Goal: Information Seeking & Learning: Learn about a topic

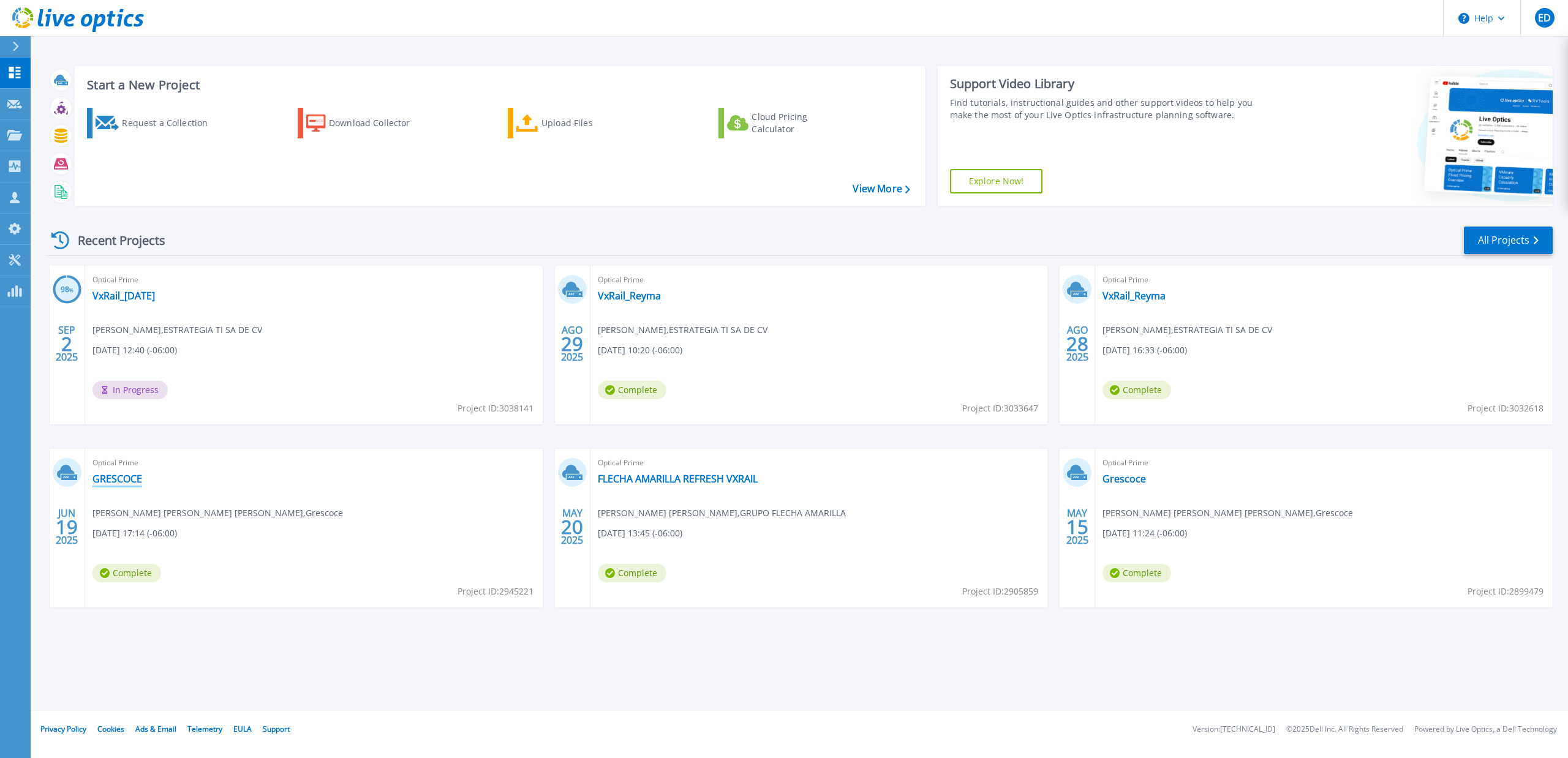
click at [121, 476] on link "GRESCOCE" at bounding box center [117, 479] width 49 height 12
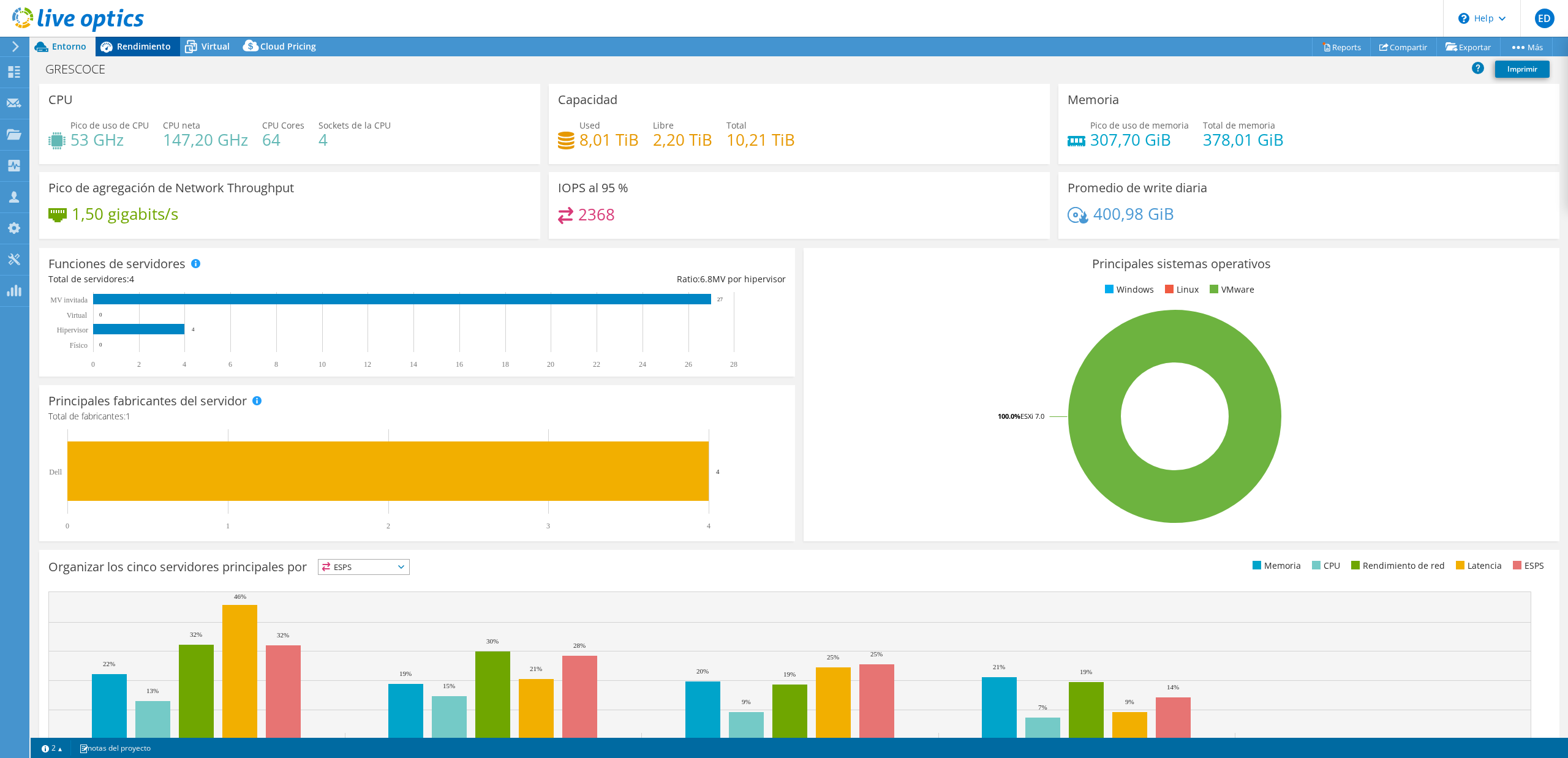
click at [136, 42] on span "Rendimiento" at bounding box center [143, 46] width 54 height 11
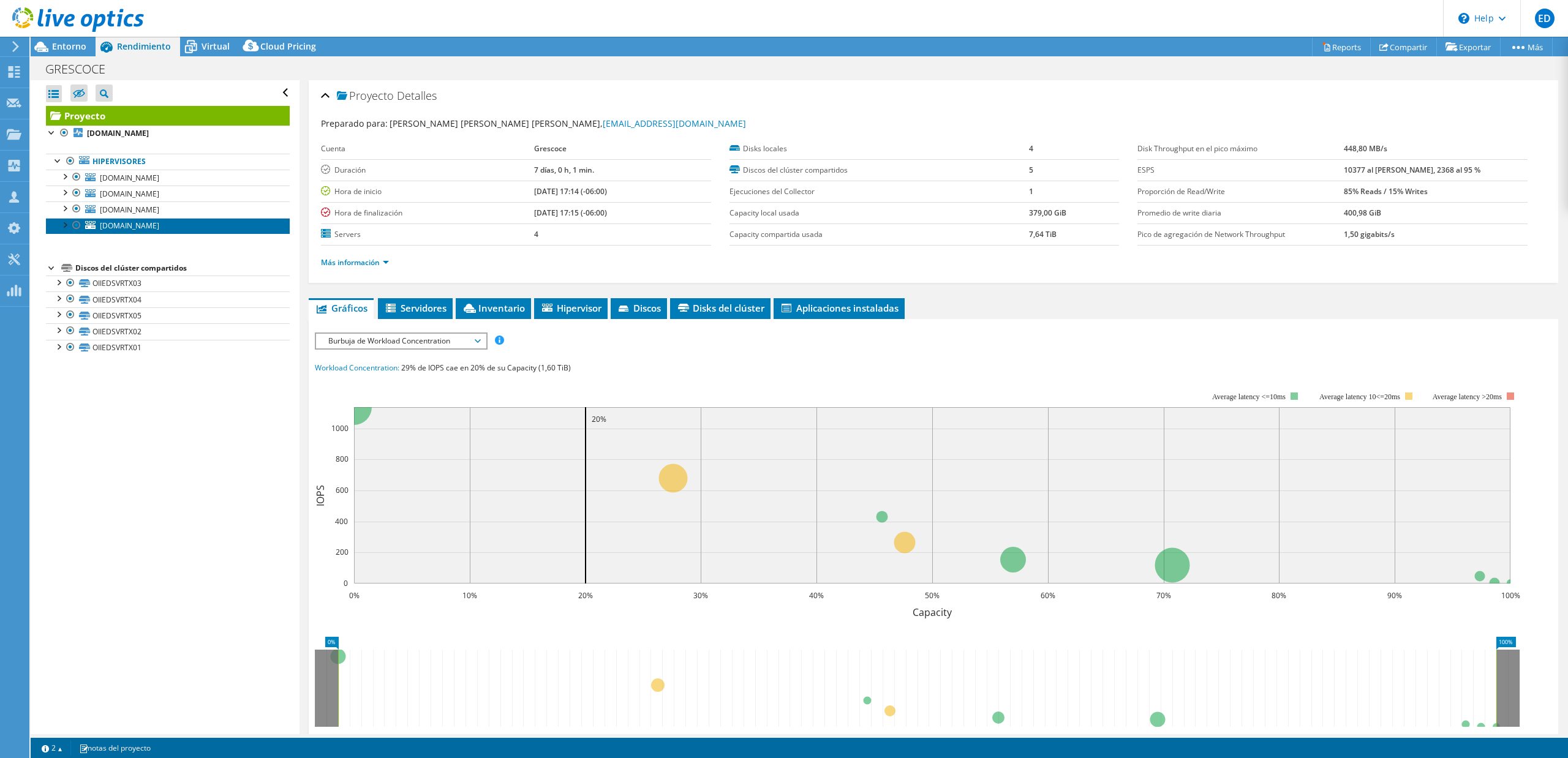
click at [118, 221] on link "[DOMAIN_NAME]" at bounding box center [167, 226] width 243 height 16
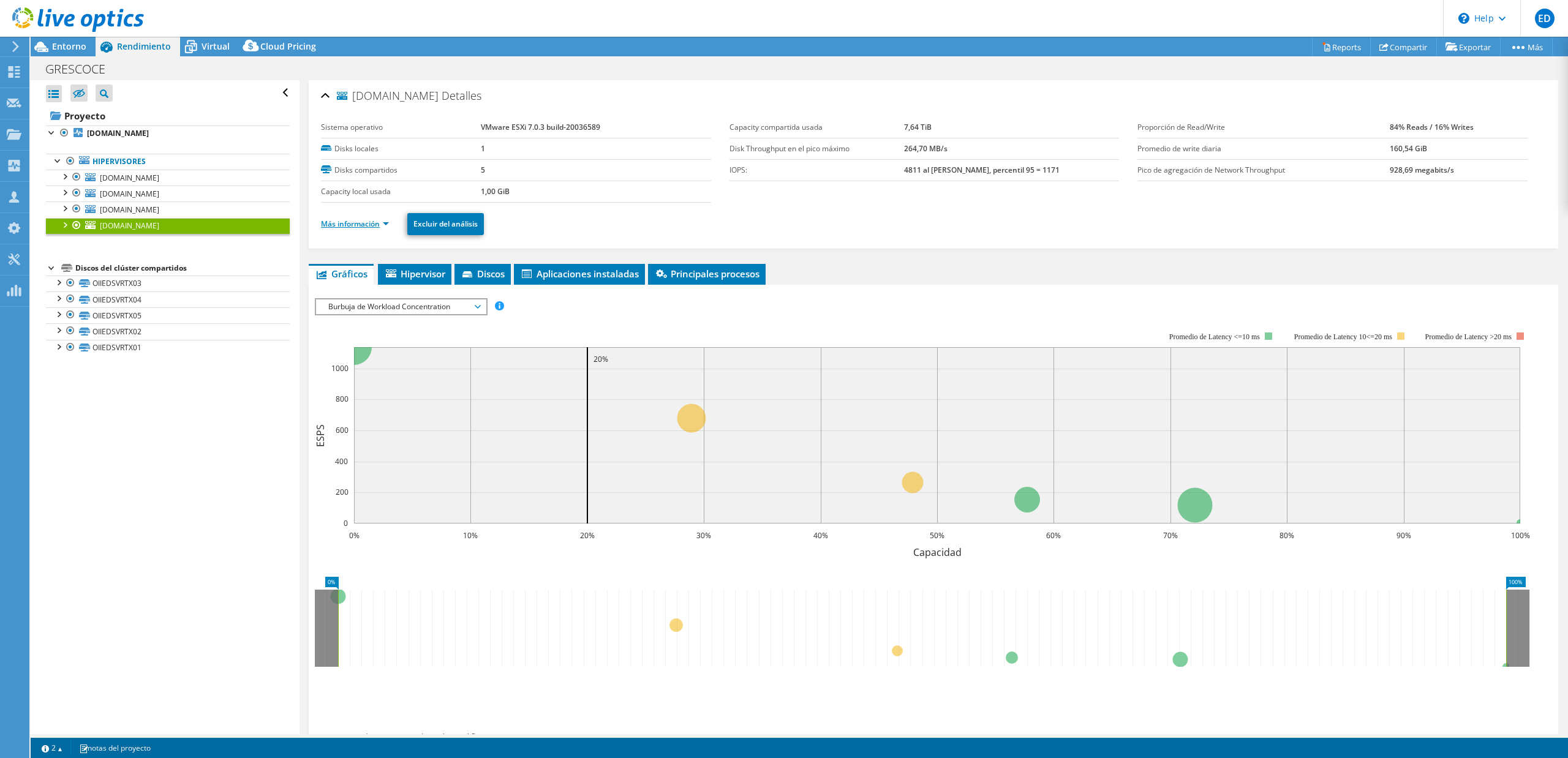
click at [375, 227] on link "Más información" at bounding box center [354, 224] width 68 height 11
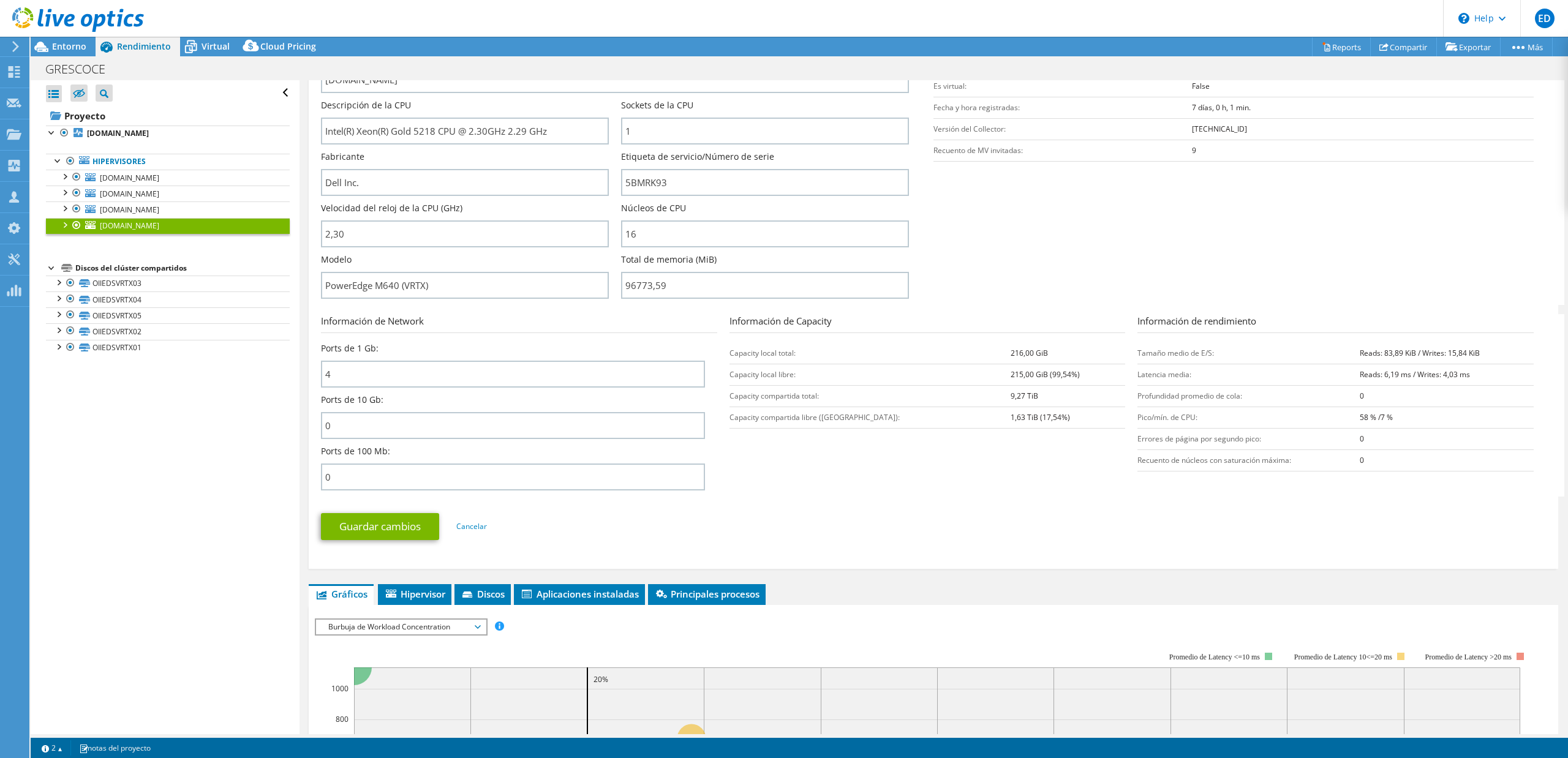
scroll to position [216, 0]
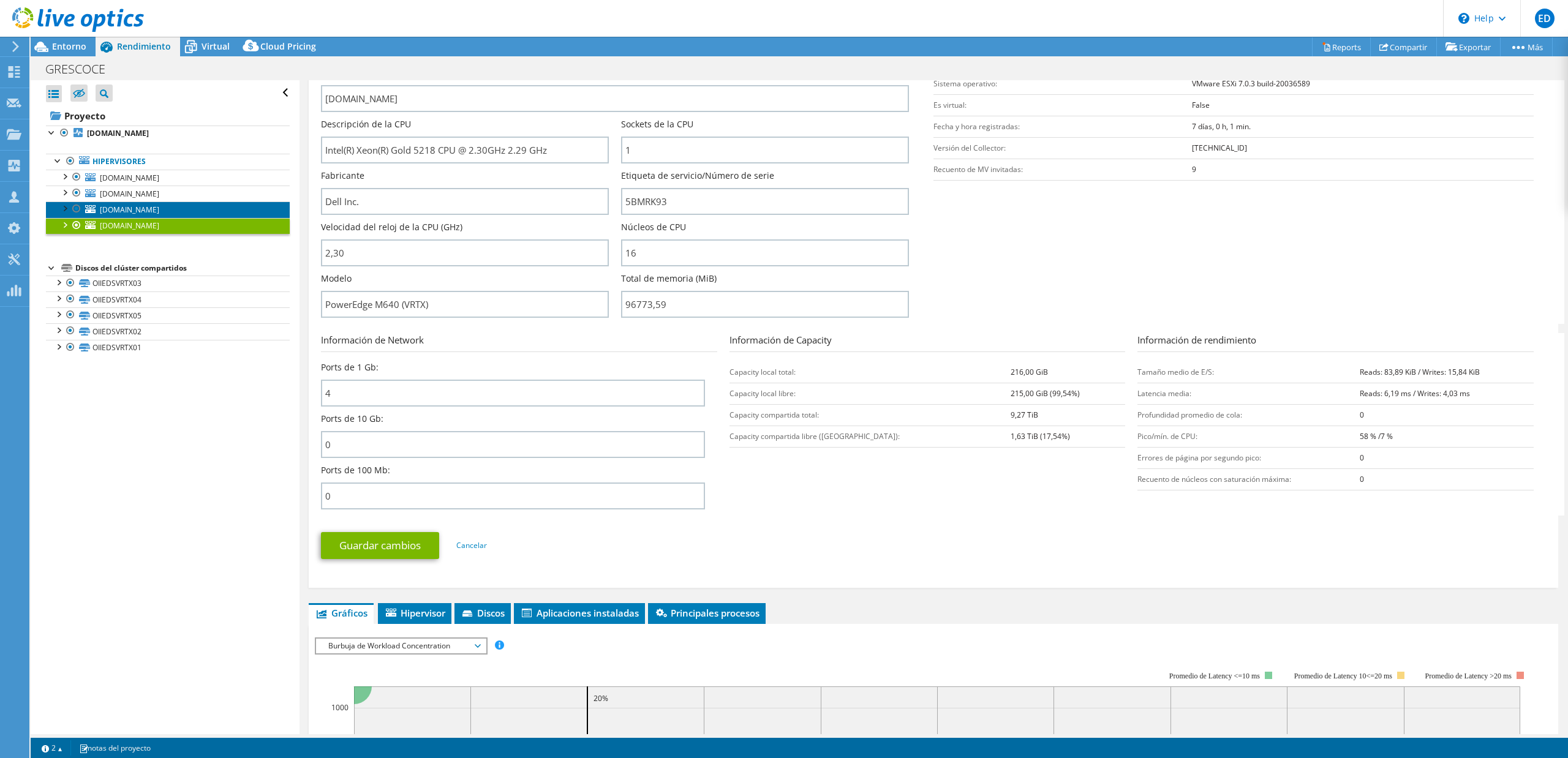
click at [141, 212] on span "[DOMAIN_NAME]" at bounding box center [130, 210] width 60 height 11
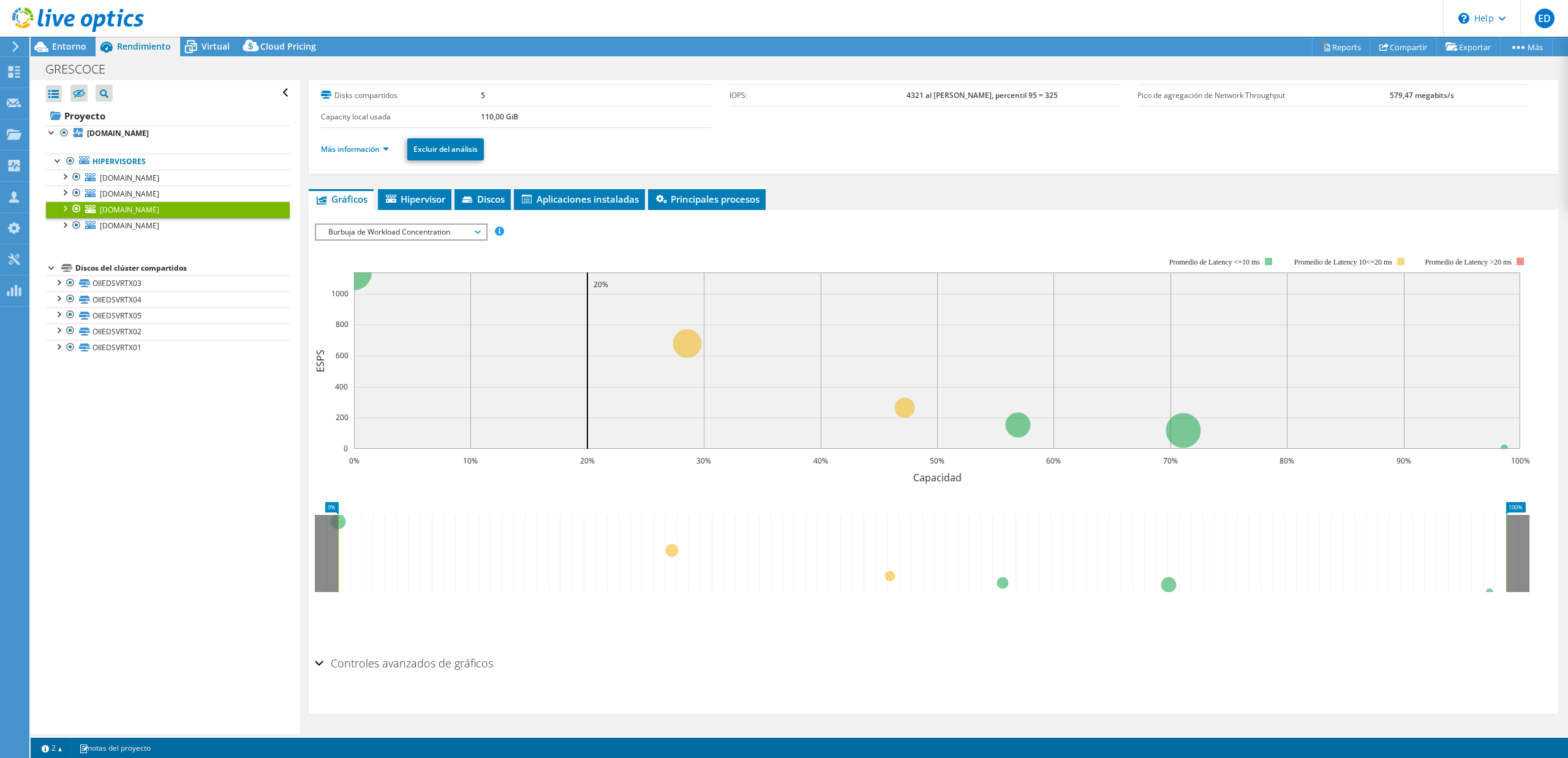
scroll to position [0, 0]
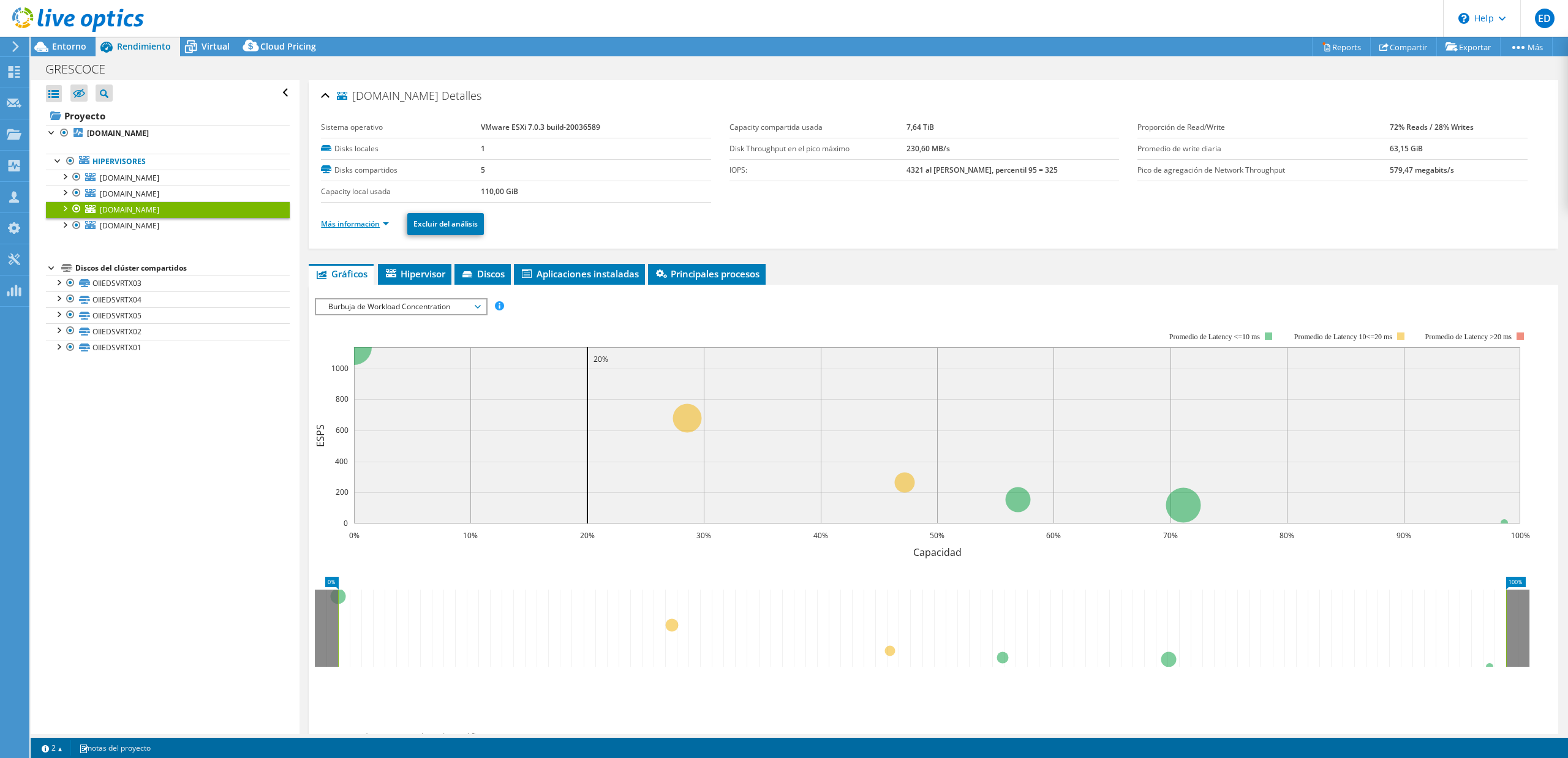
click at [364, 223] on link "Más información" at bounding box center [354, 224] width 68 height 11
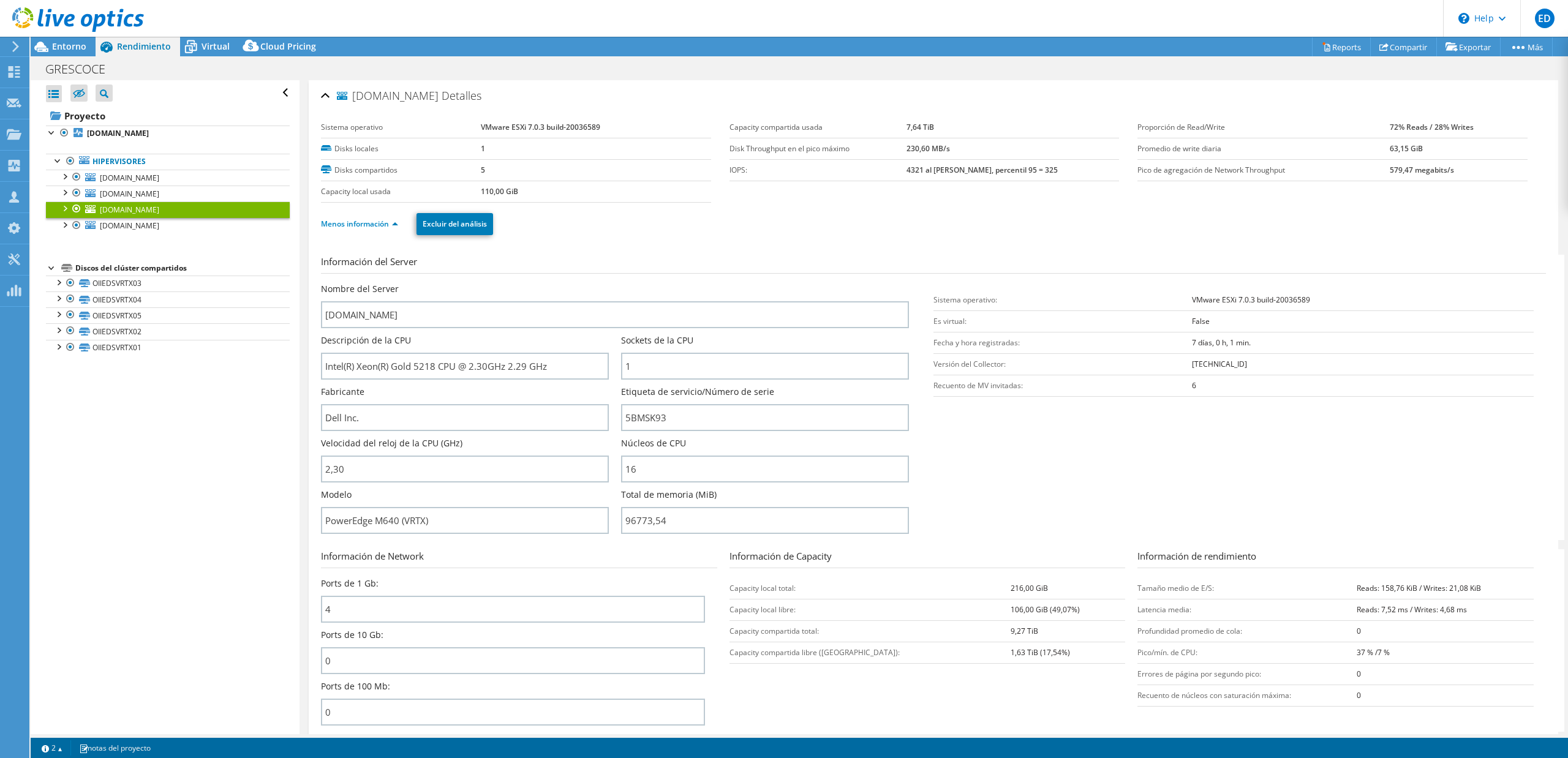
click at [78, 209] on div at bounding box center [76, 208] width 12 height 15
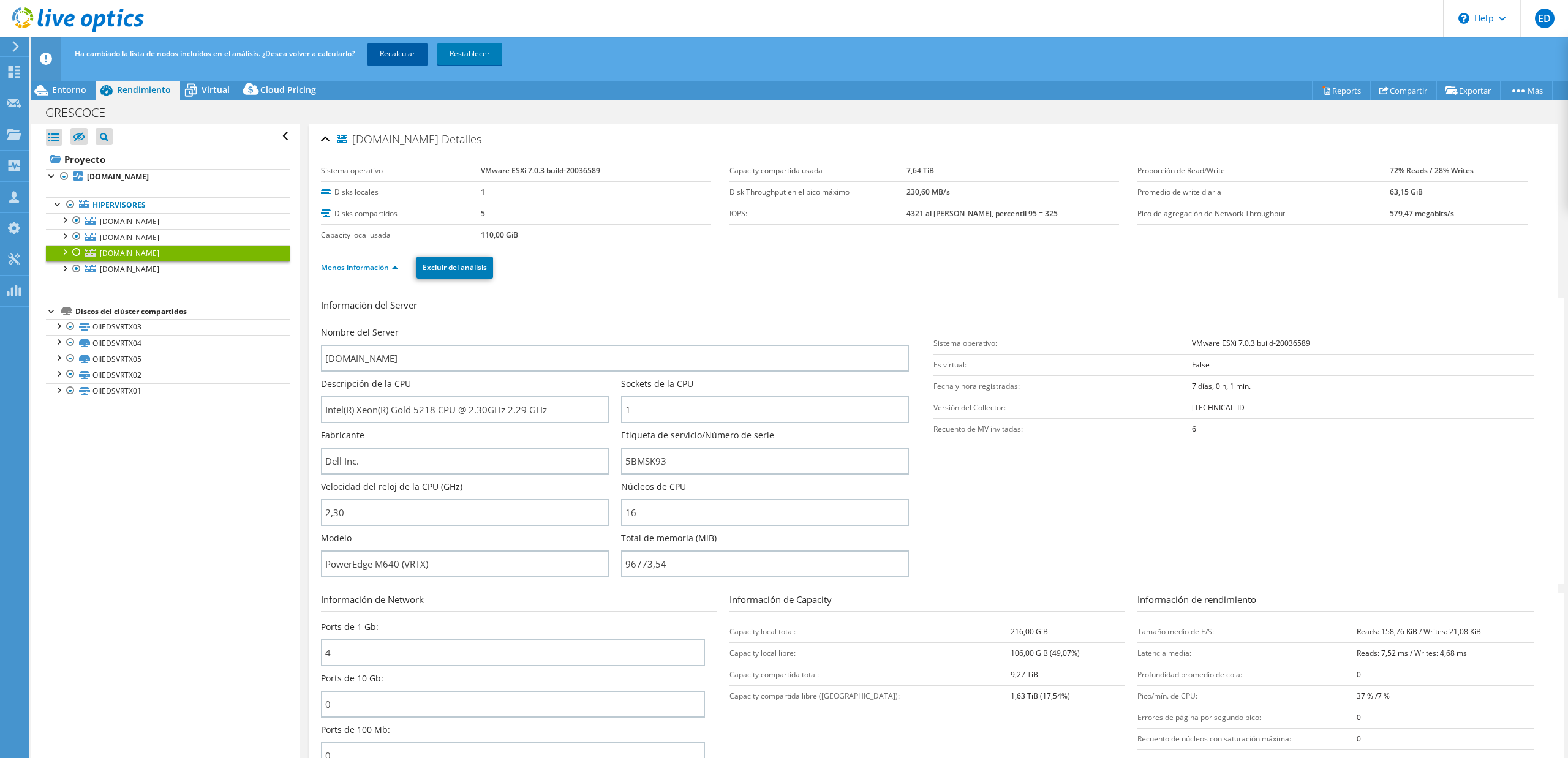
click at [420, 52] on link "Recalcular" at bounding box center [397, 54] width 60 height 22
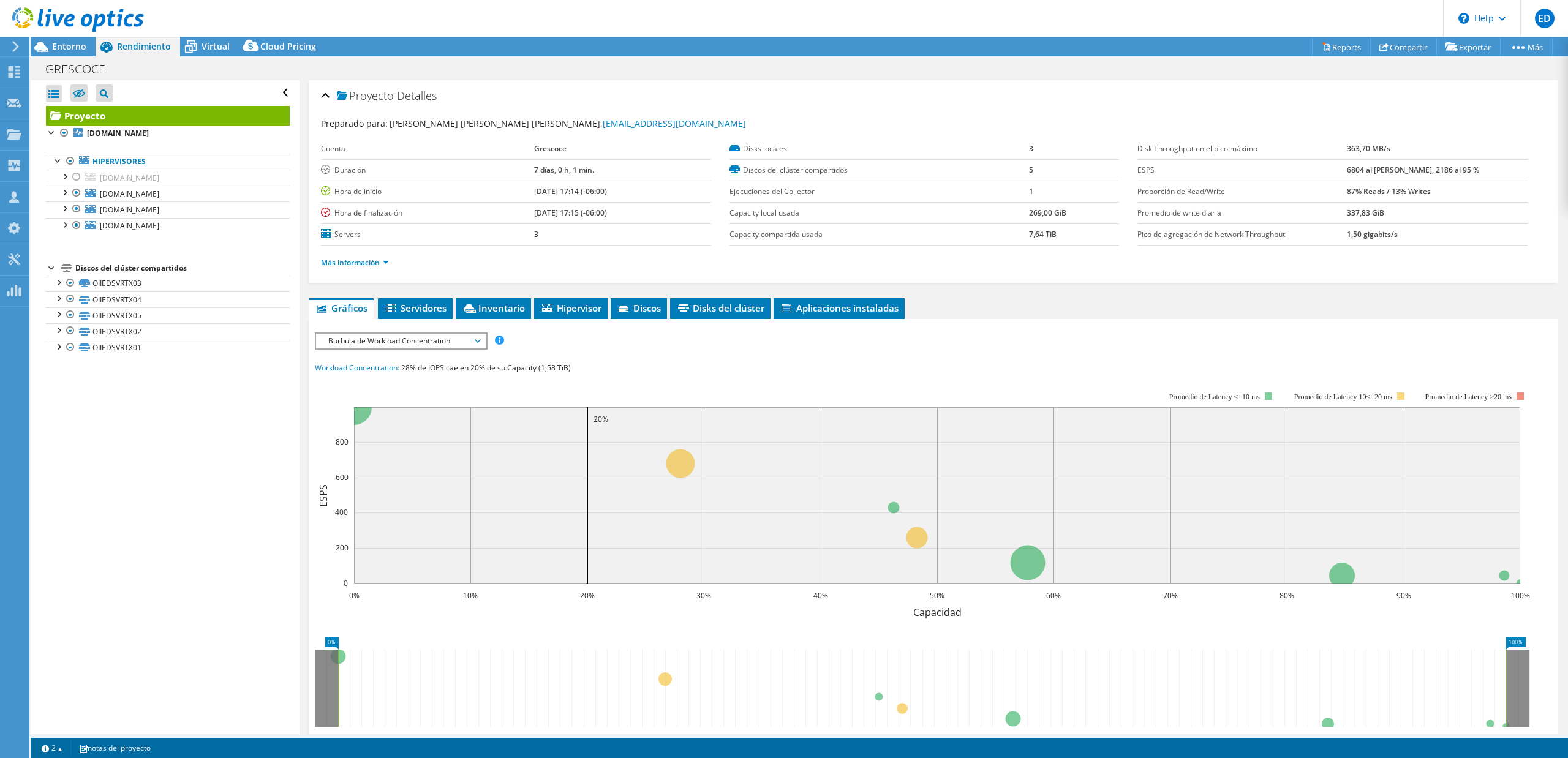
click at [456, 343] on span "Burbuja de Workload Concentration" at bounding box center [401, 341] width 157 height 15
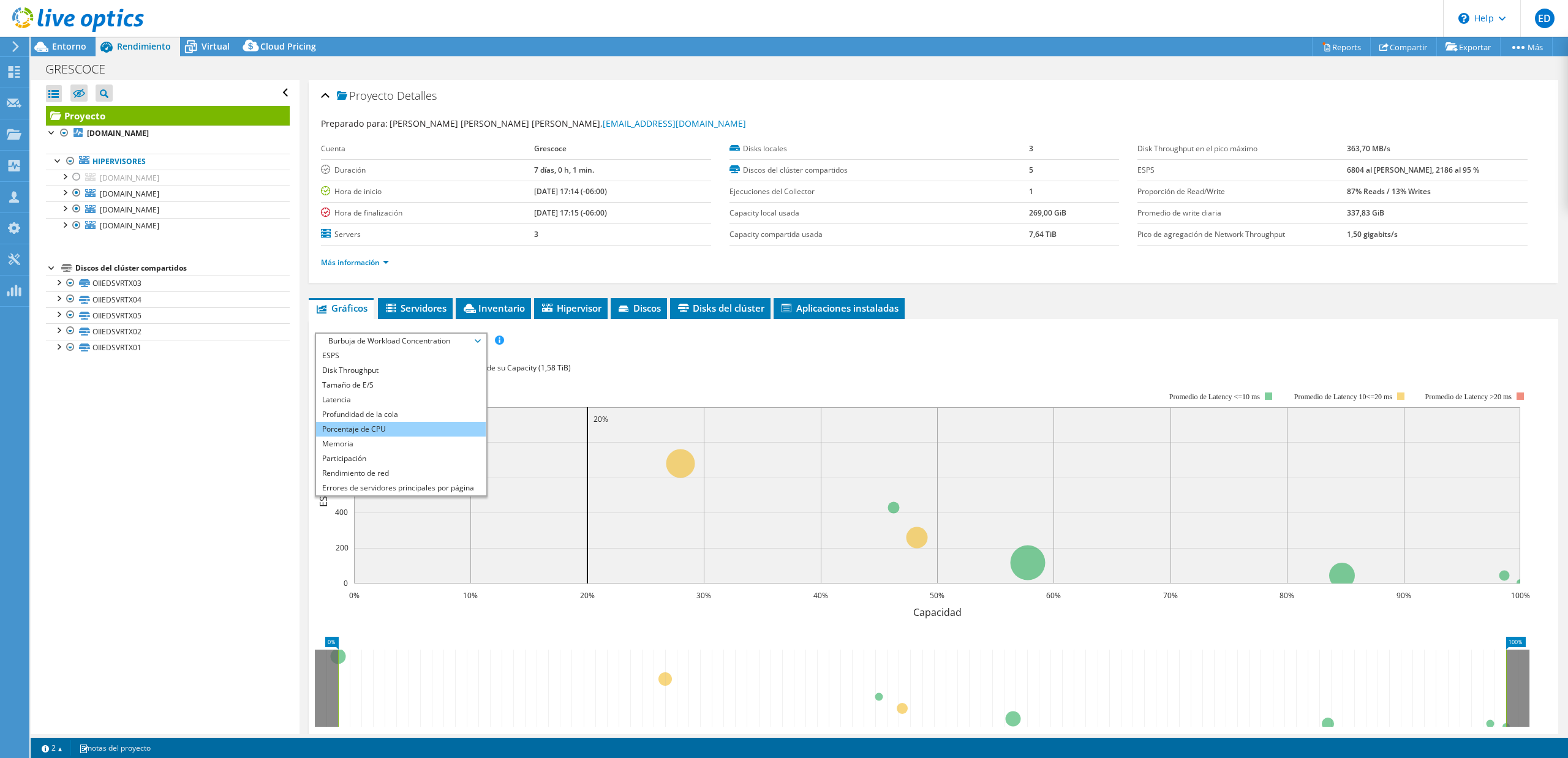
click at [376, 425] on li "Porcentaje de CPU" at bounding box center [401, 429] width 170 height 15
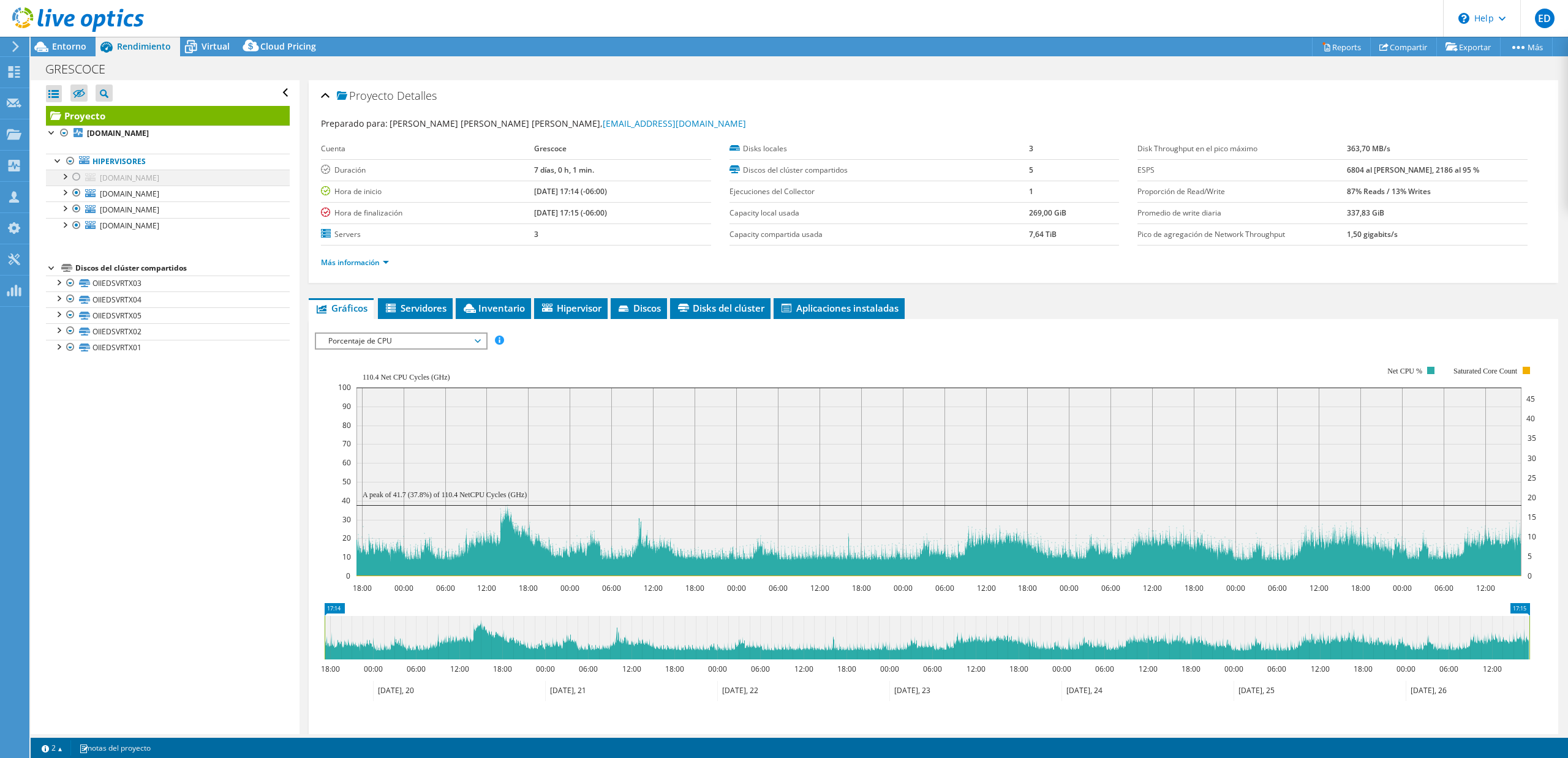
click at [74, 179] on div at bounding box center [76, 177] width 12 height 15
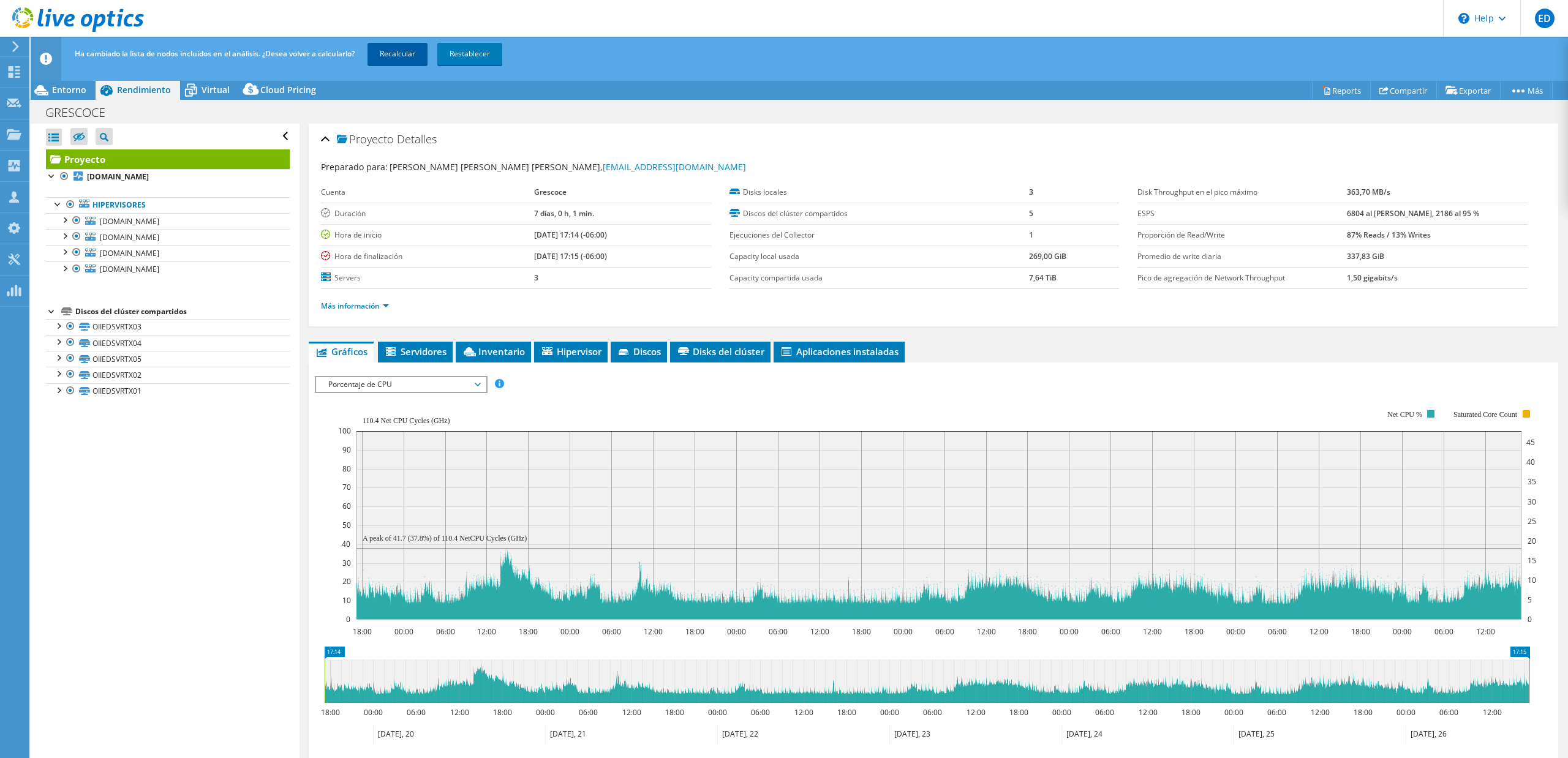
click at [398, 52] on link "Recalcular" at bounding box center [397, 54] width 60 height 22
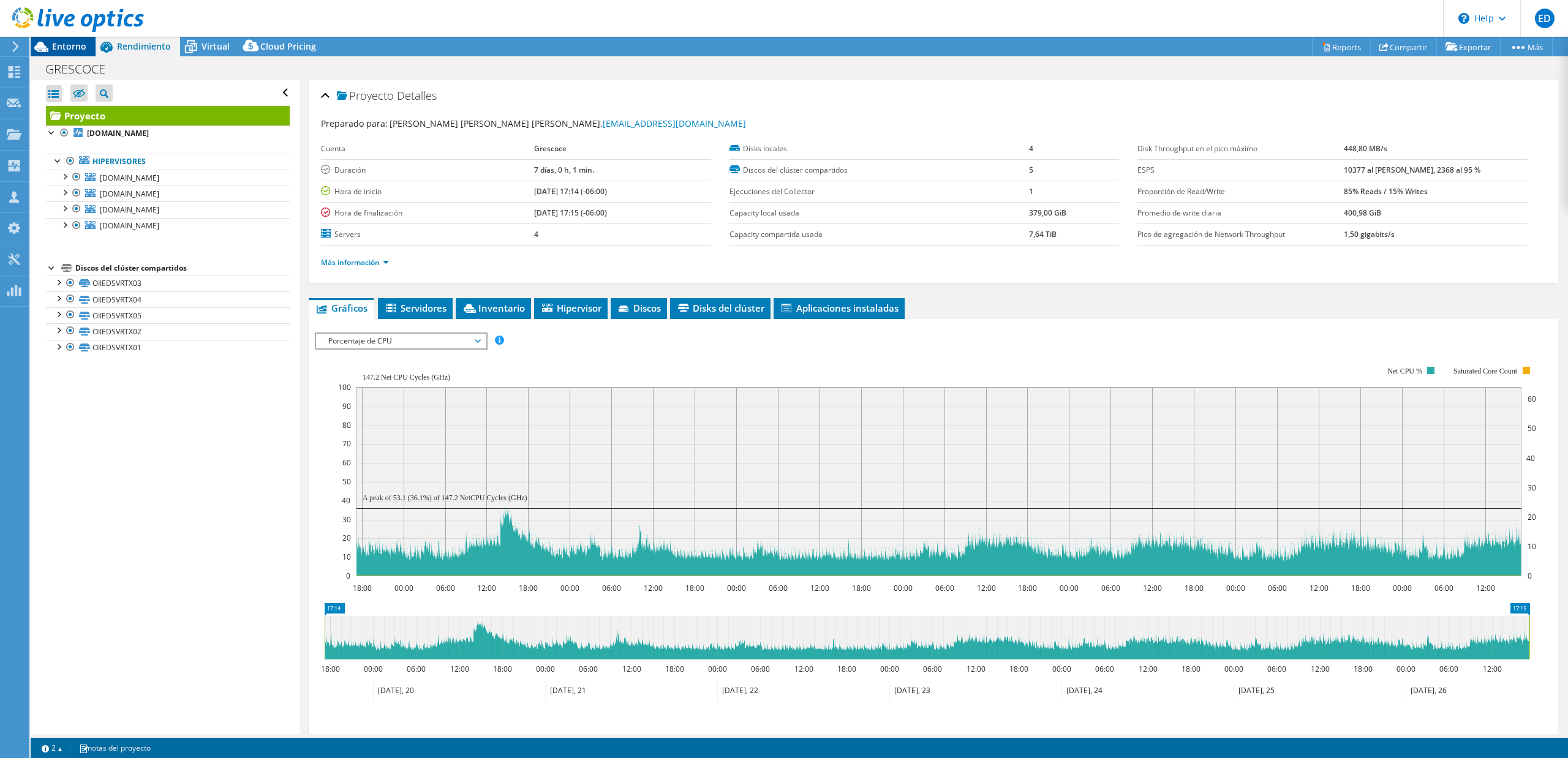
click at [60, 47] on span "Entorno" at bounding box center [69, 46] width 34 height 11
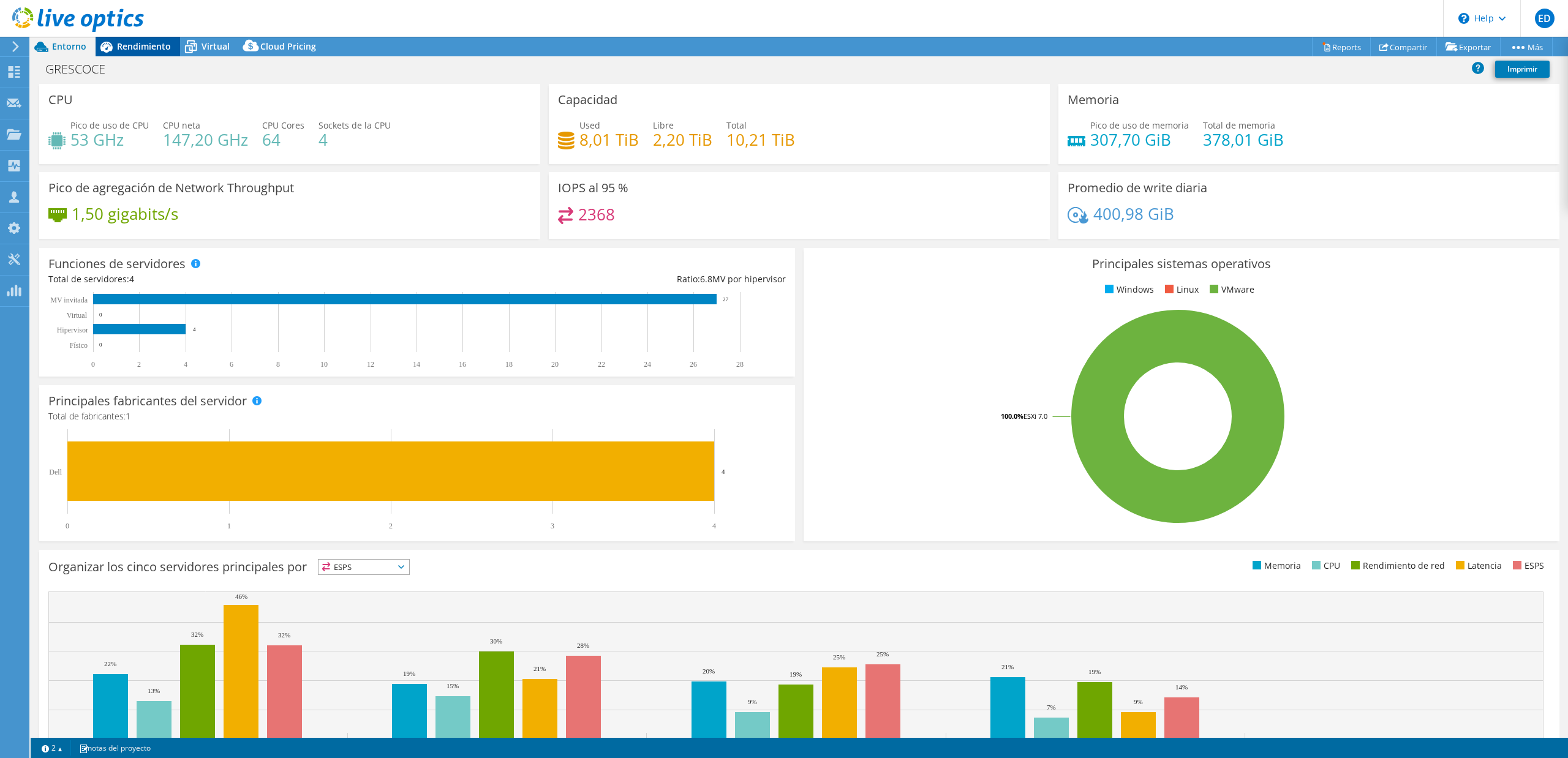
click at [145, 40] on span "Rendimiento" at bounding box center [143, 46] width 54 height 11
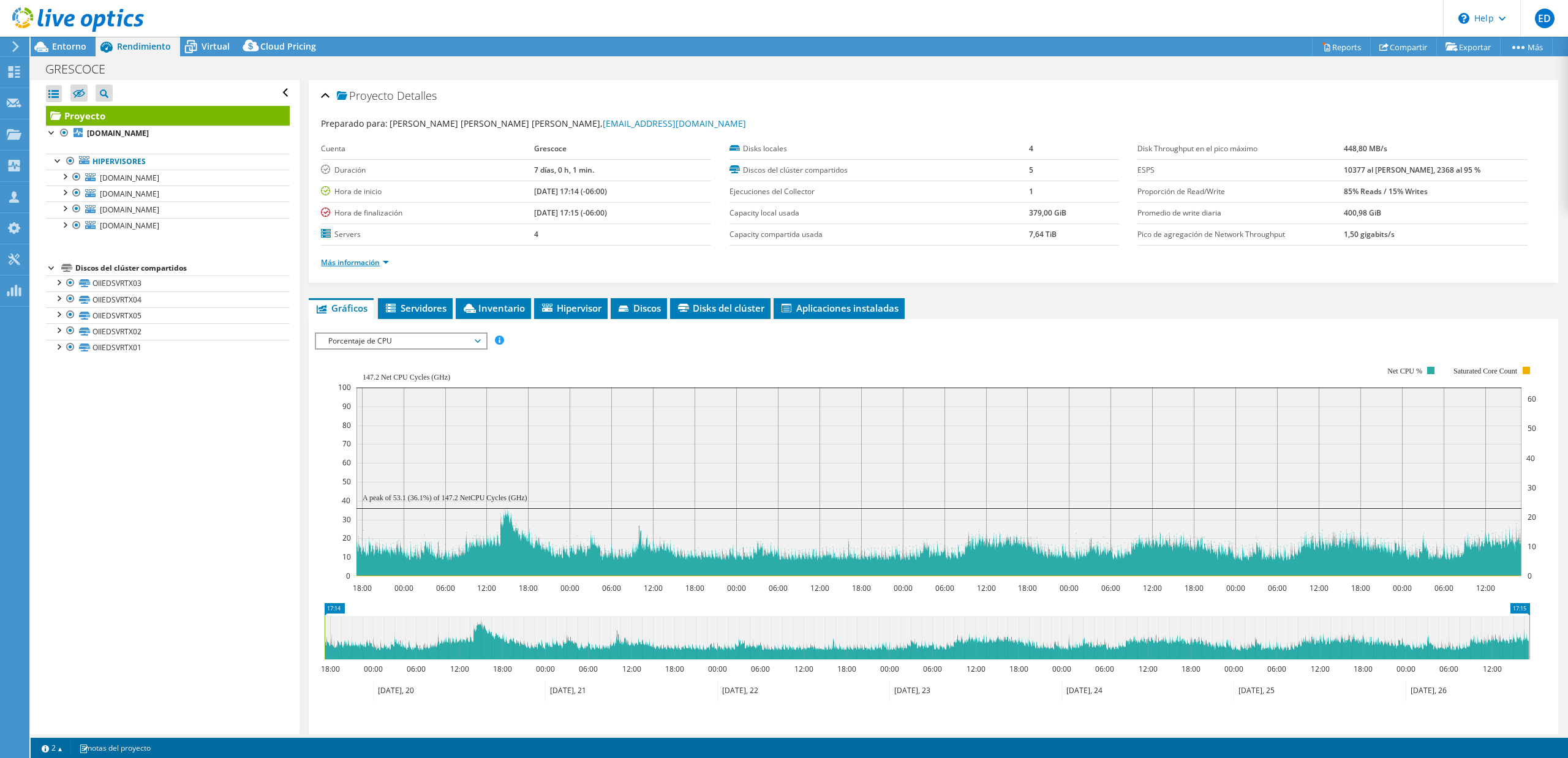
click at [360, 260] on link "Más información" at bounding box center [354, 263] width 68 height 11
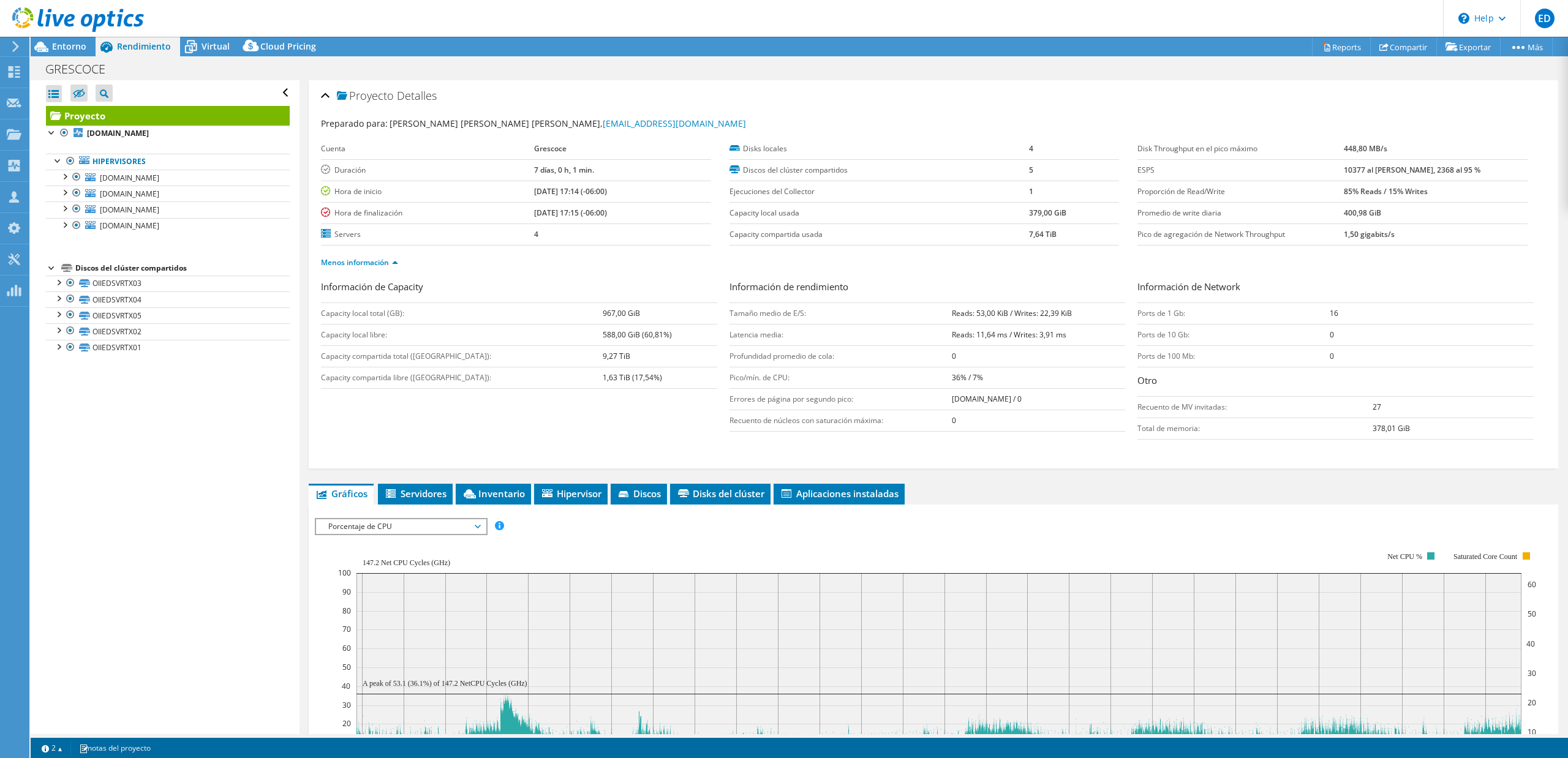
click at [444, 522] on span "Porcentaje de CPU" at bounding box center [401, 526] width 157 height 15
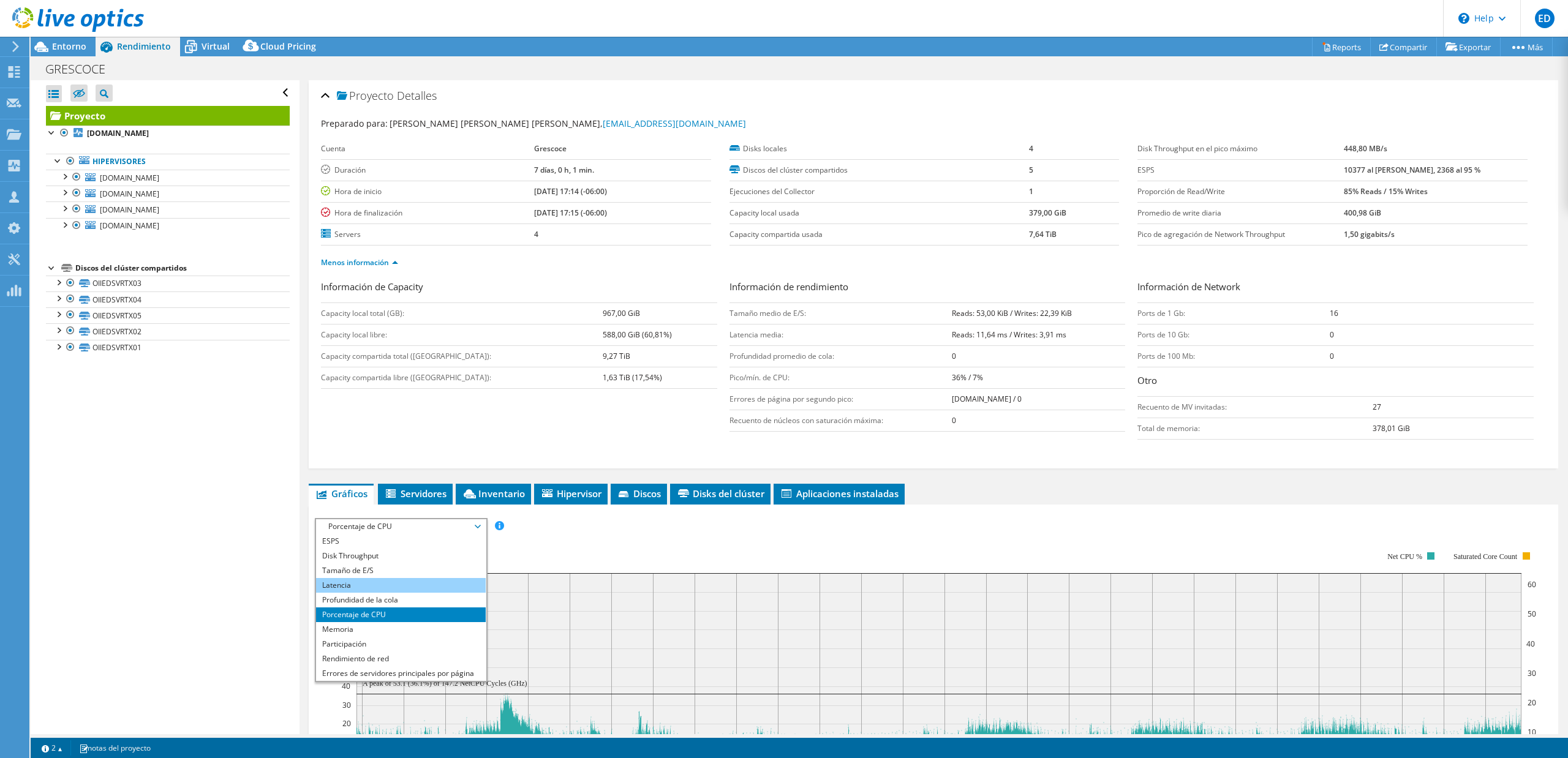
click at [370, 586] on li "Latencia" at bounding box center [401, 585] width 170 height 15
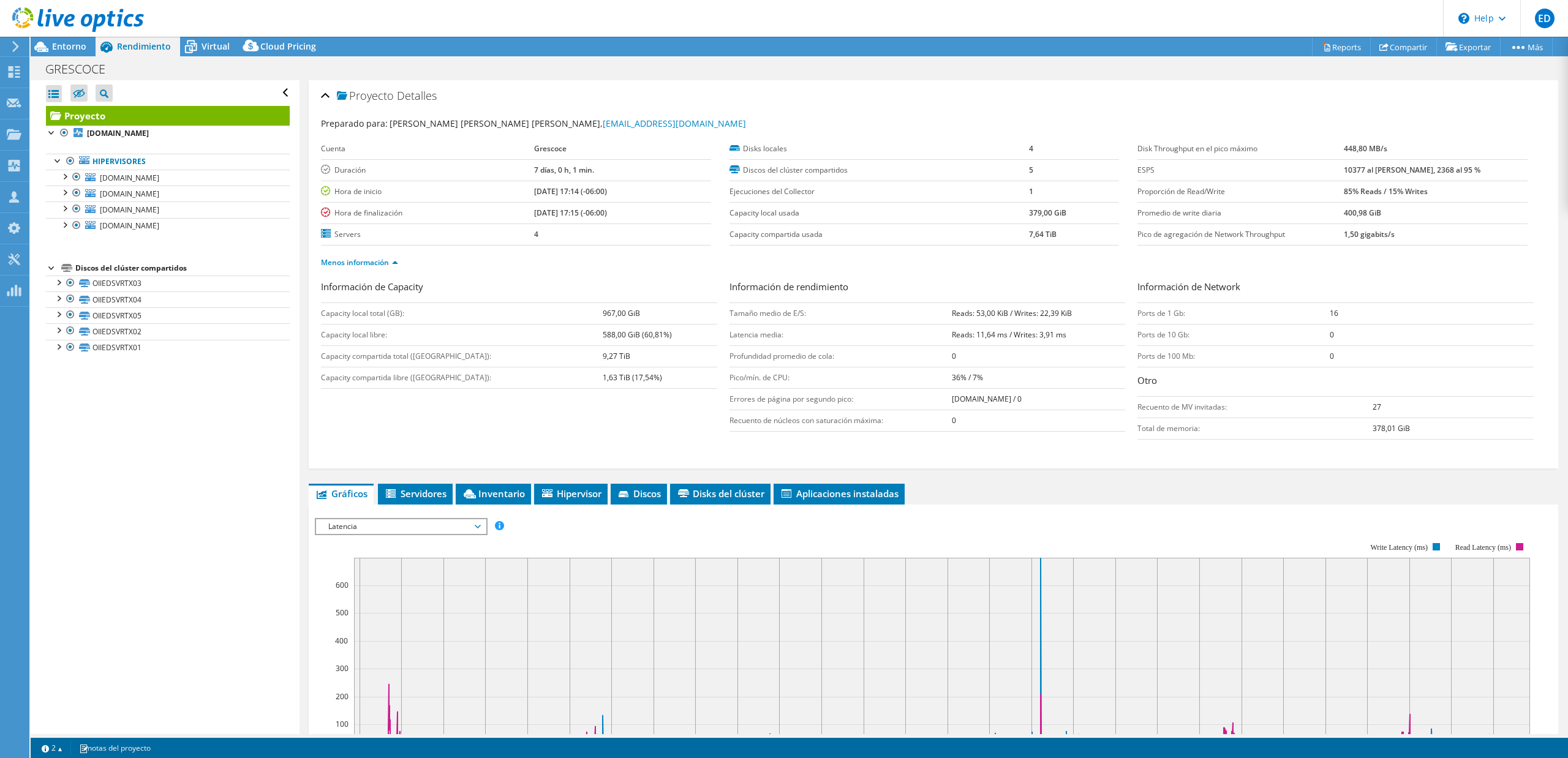
scroll to position [288, 0]
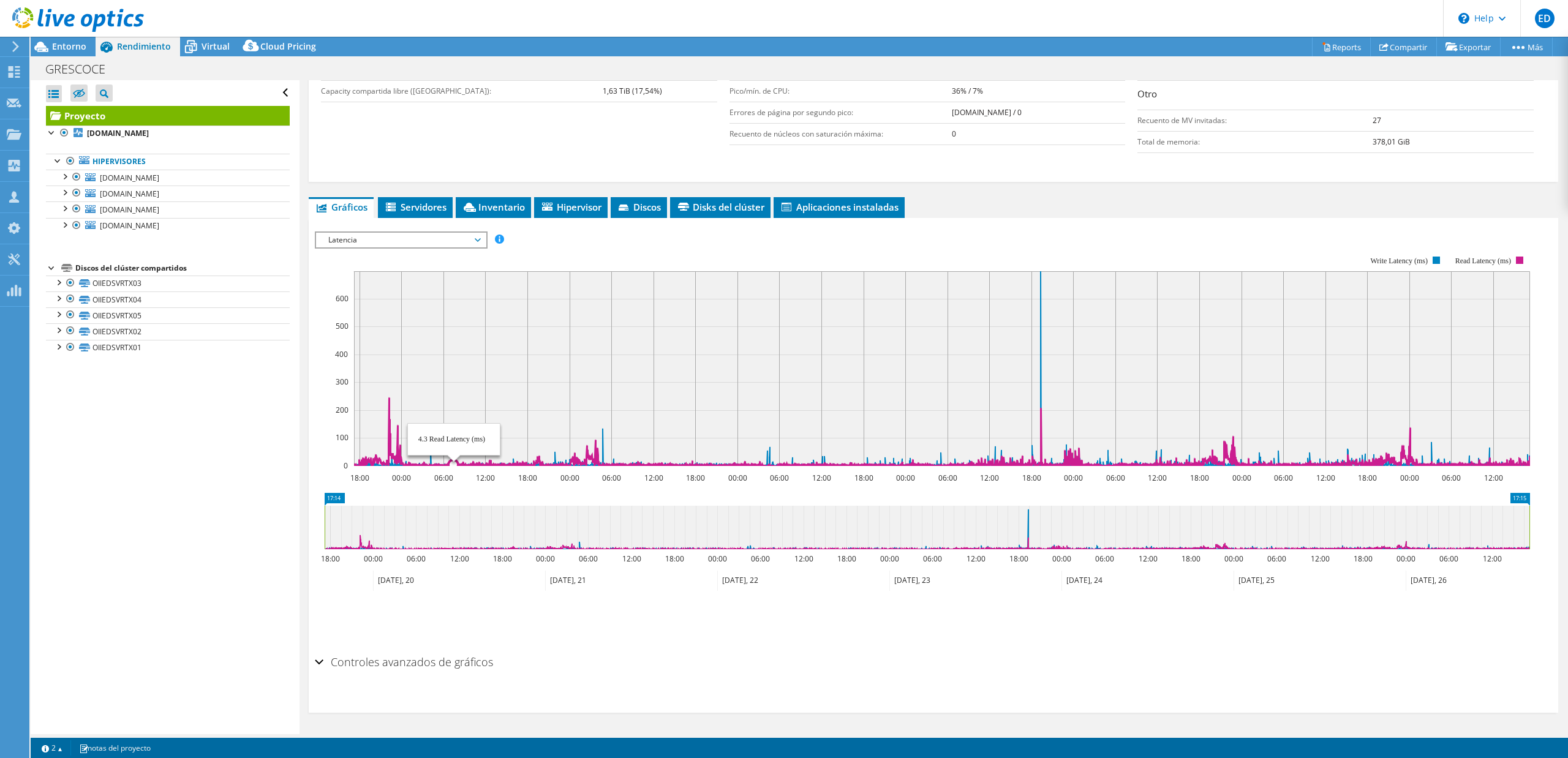
click at [446, 240] on span "Latencia" at bounding box center [401, 240] width 157 height 15
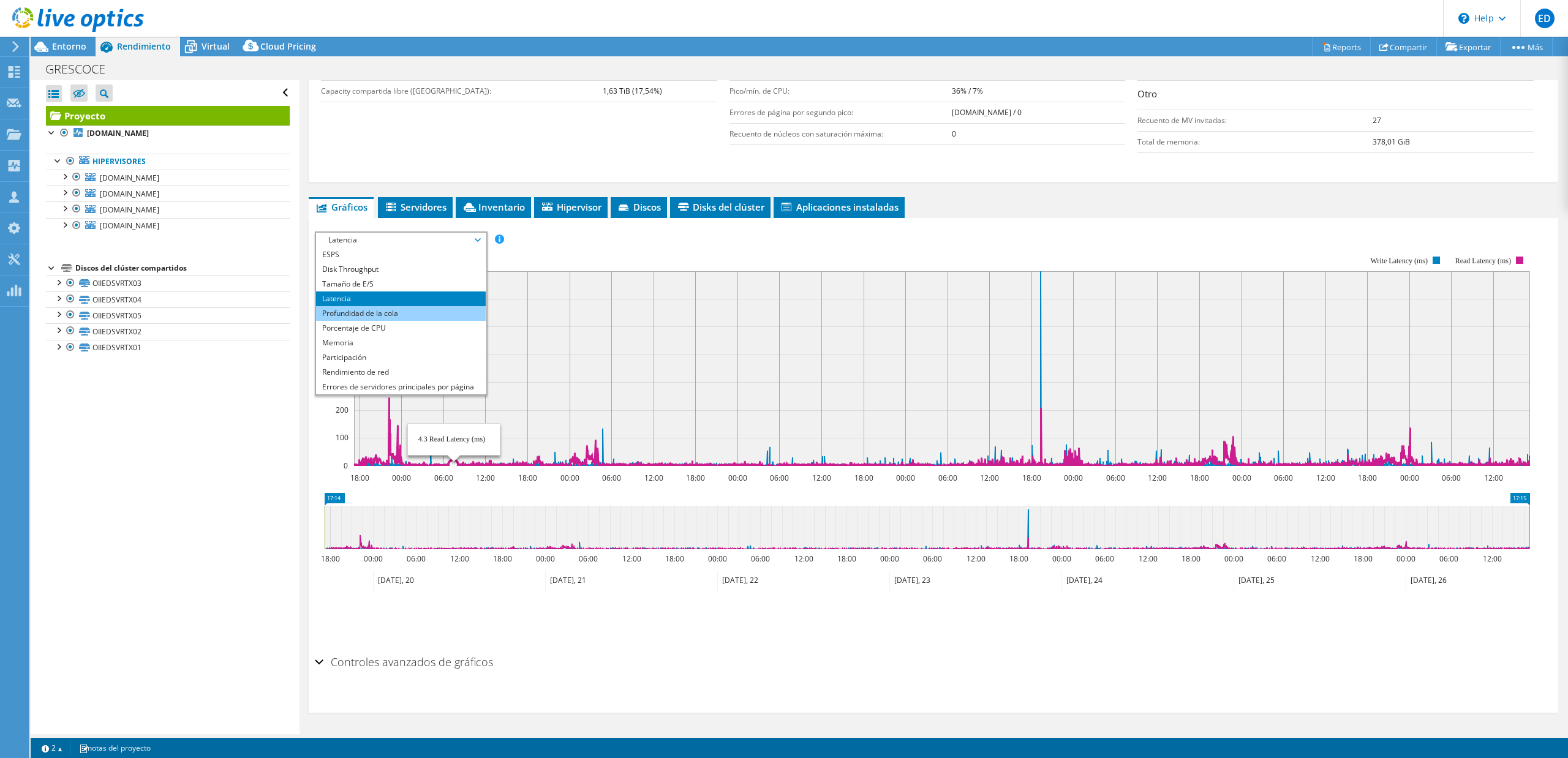
click at [386, 311] on li "Profundidad de la cola" at bounding box center [401, 314] width 170 height 15
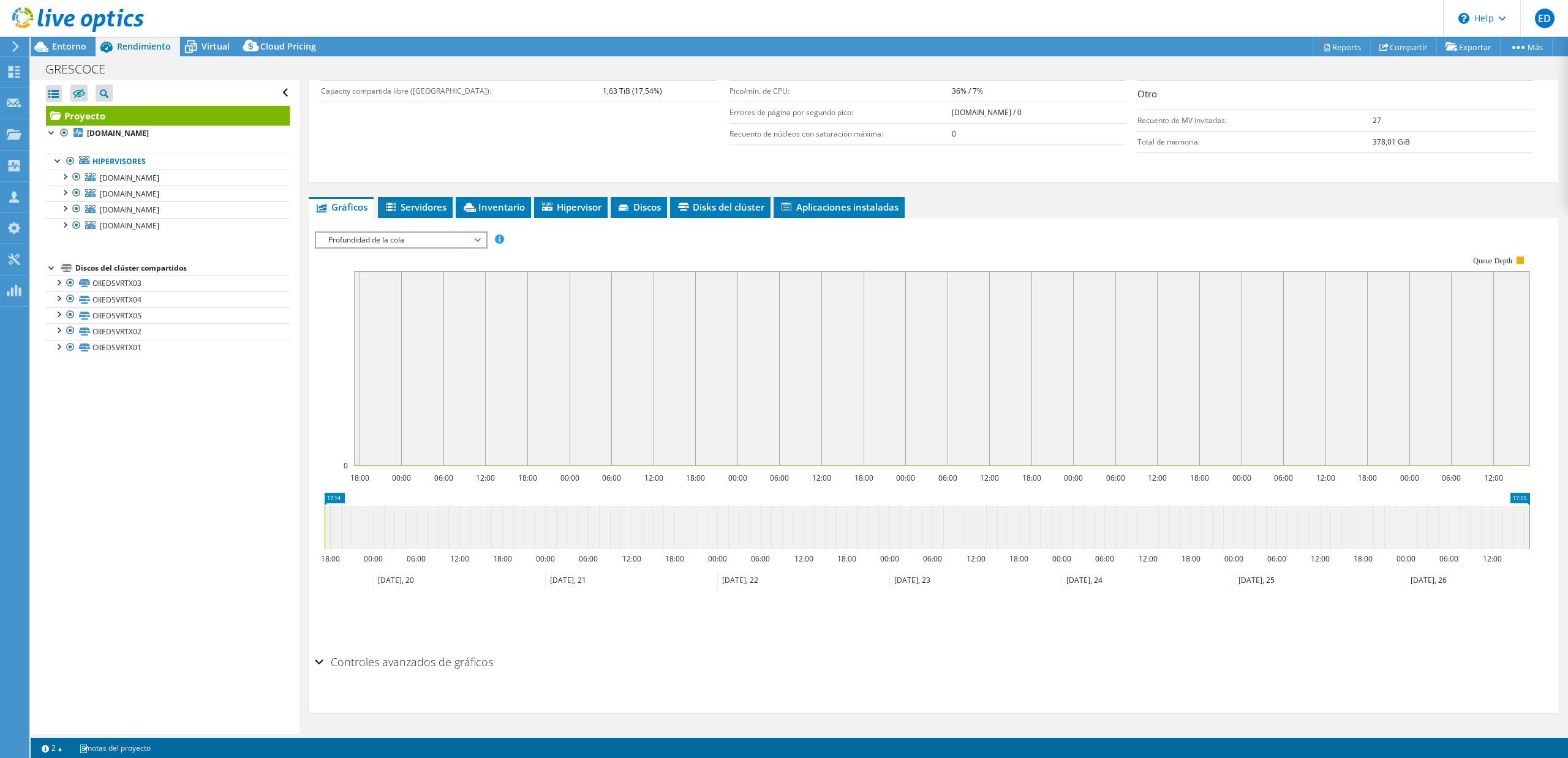
click at [459, 242] on span "Profundidad de la cola" at bounding box center [401, 240] width 157 height 15
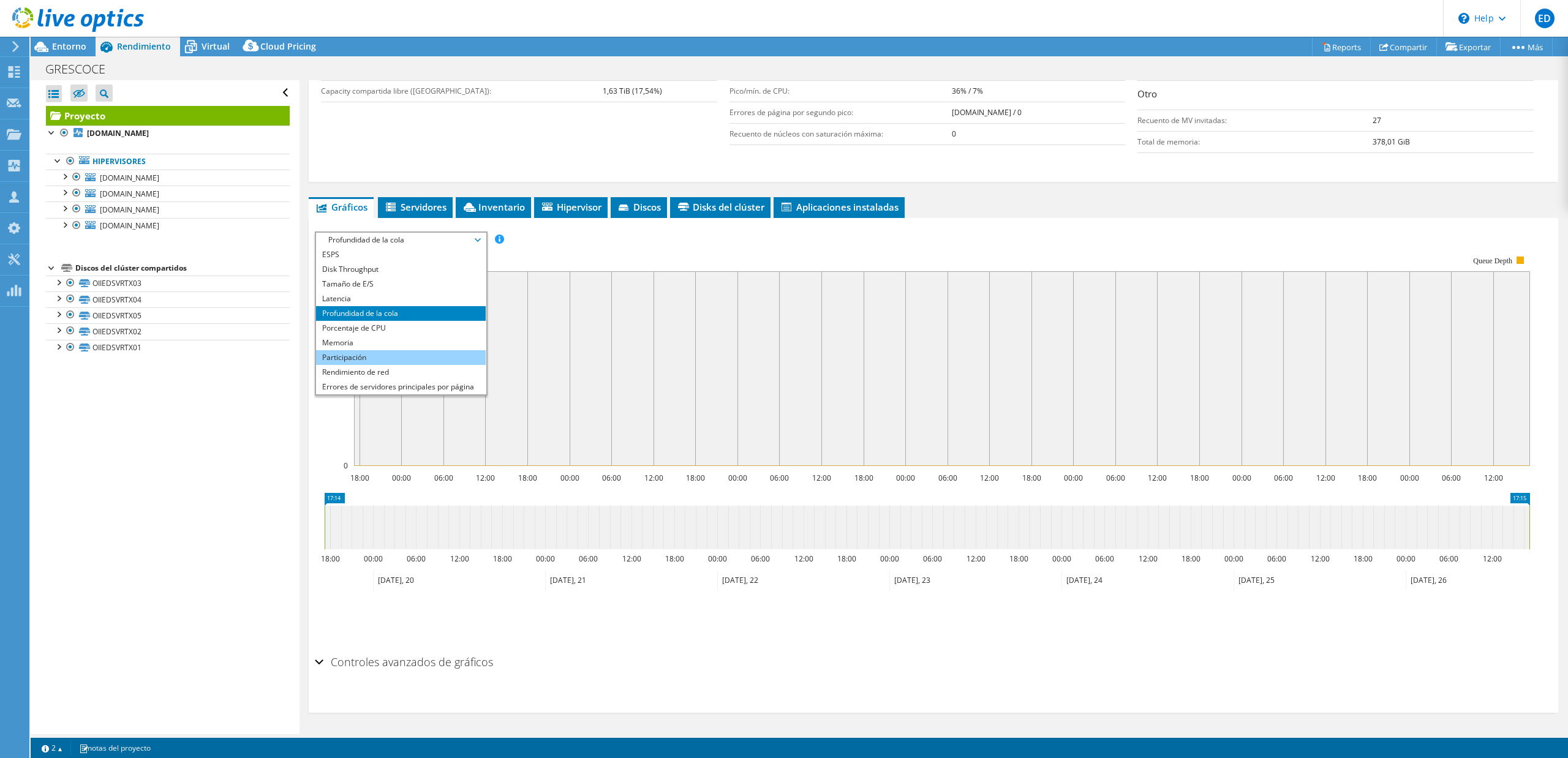
click at [378, 356] on li "Participación" at bounding box center [401, 357] width 170 height 15
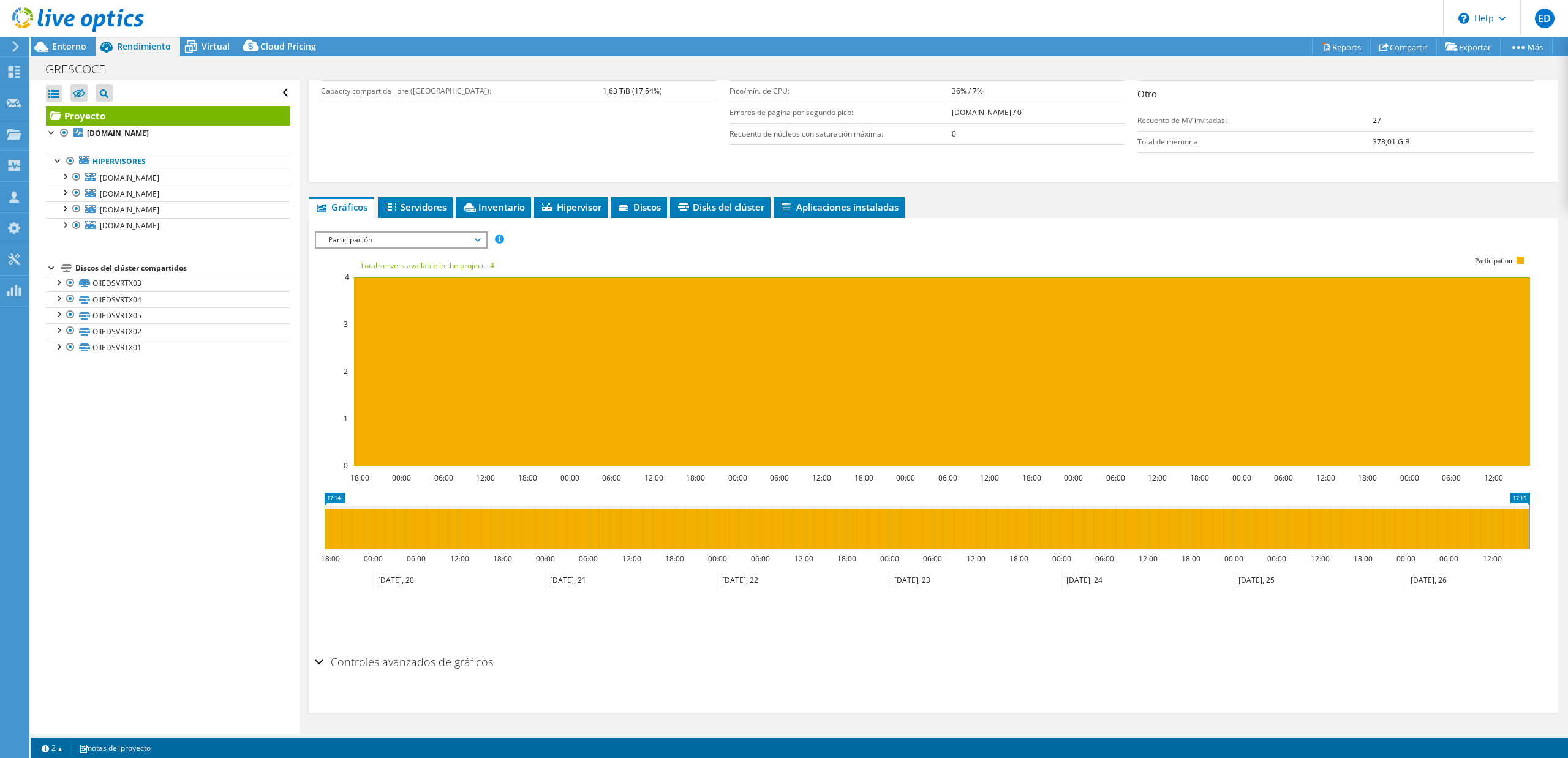
click at [425, 238] on span "Participación" at bounding box center [401, 240] width 157 height 15
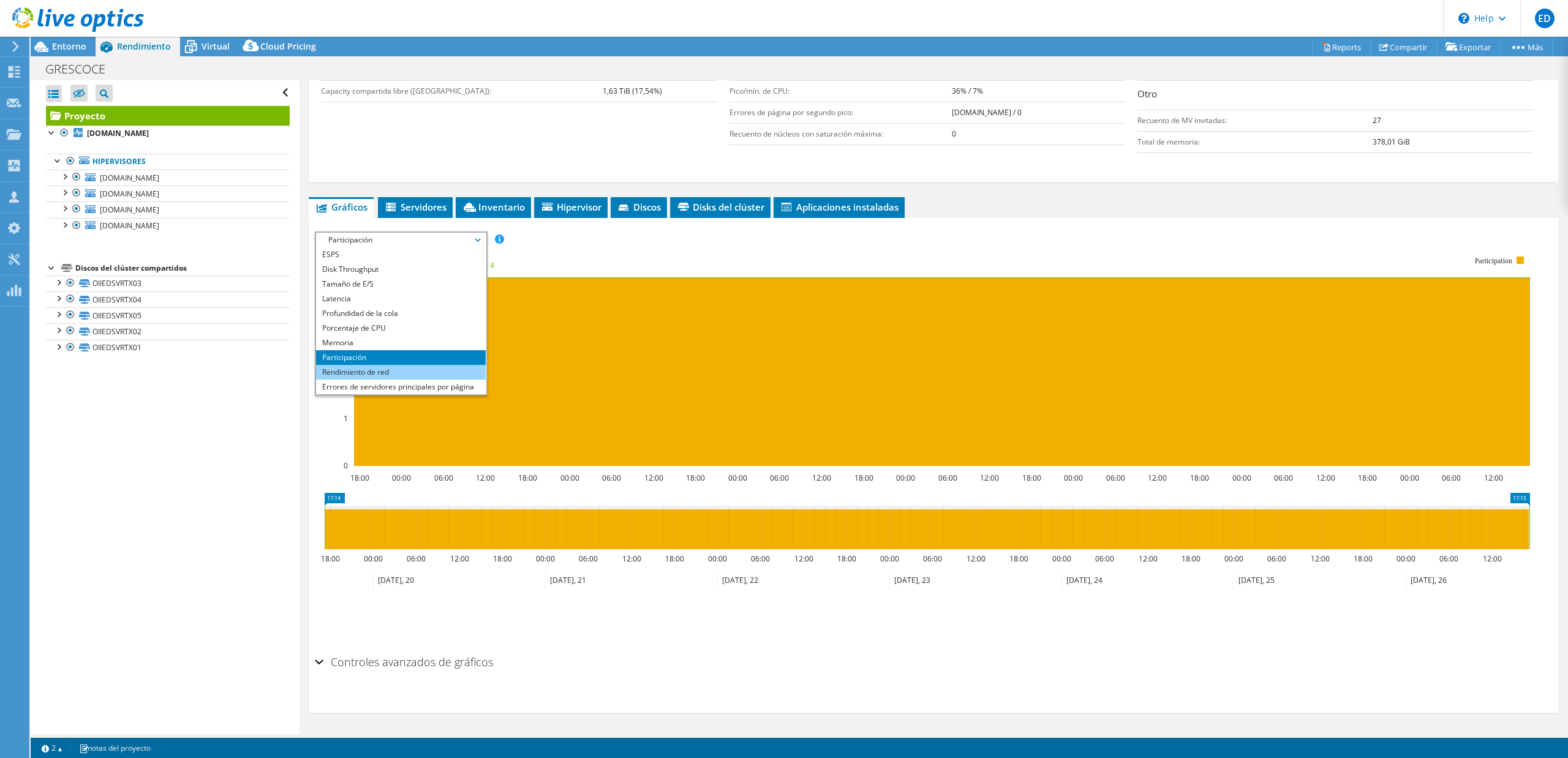
click at [395, 372] on li "Rendimiento de red" at bounding box center [401, 372] width 170 height 15
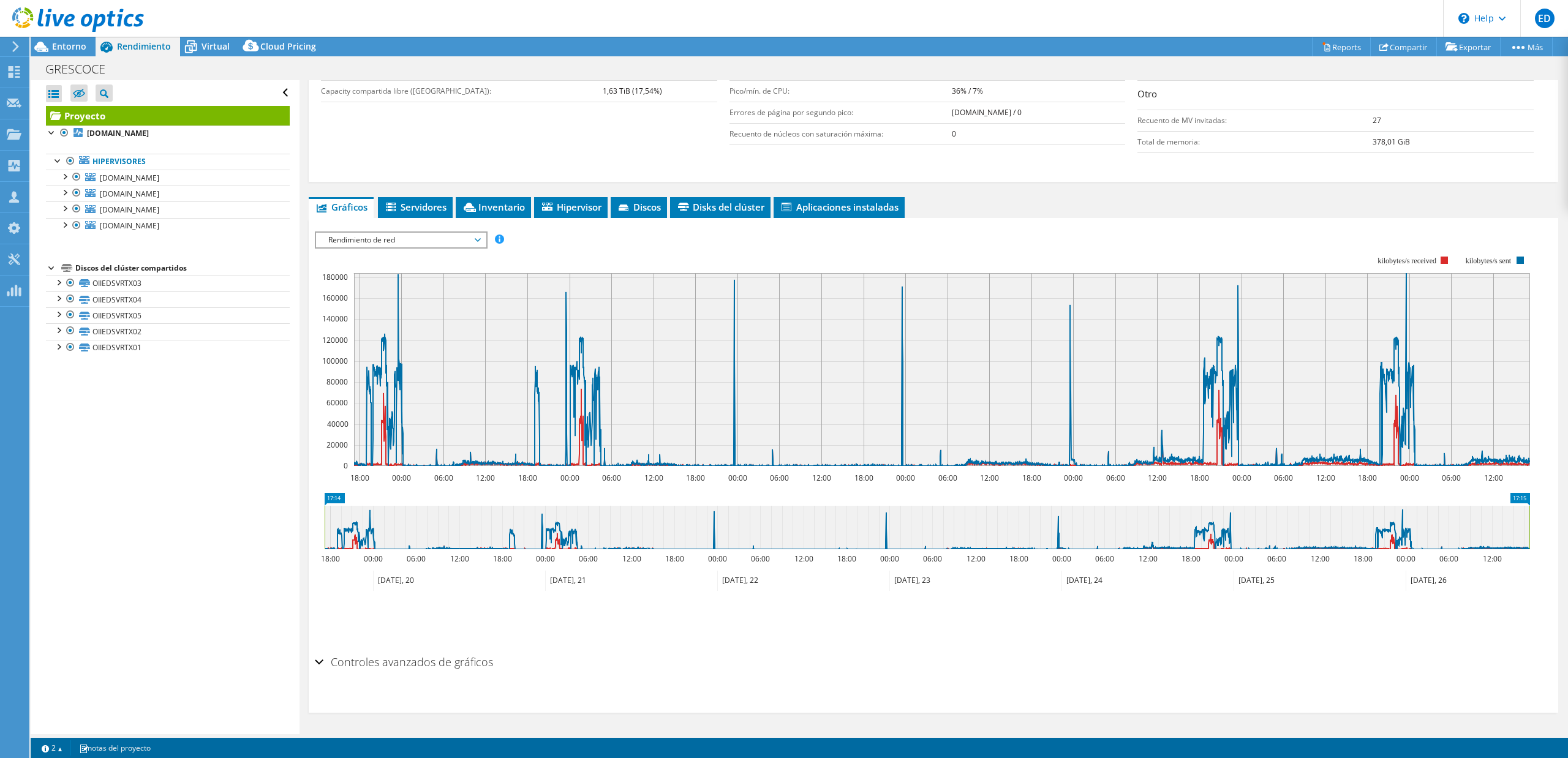
click at [474, 245] on span "Rendimiento de red" at bounding box center [401, 240] width 157 height 15
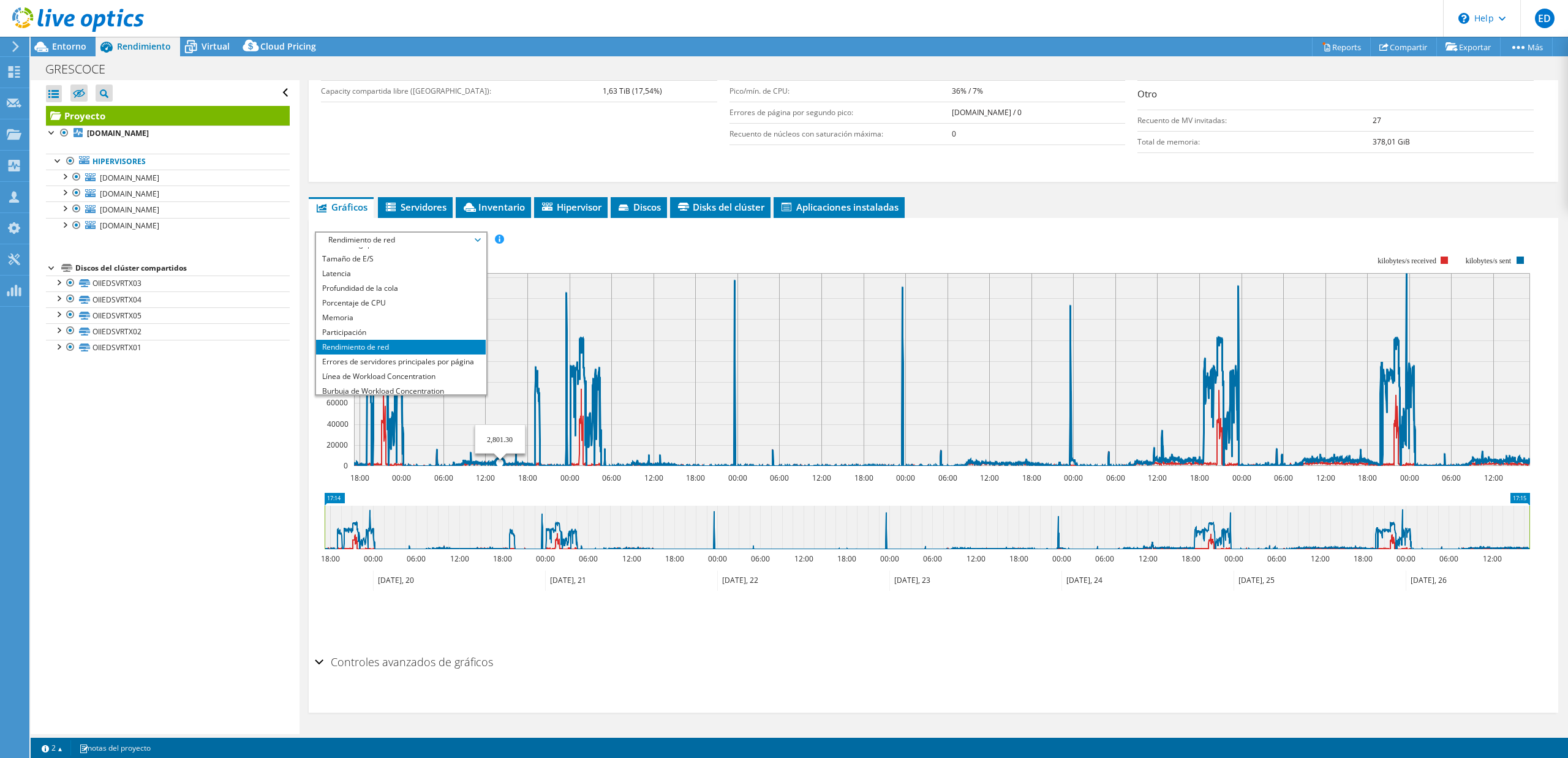
scroll to position [44, 0]
click at [402, 358] on li "Línea de Workload Concentration" at bounding box center [401, 357] width 170 height 15
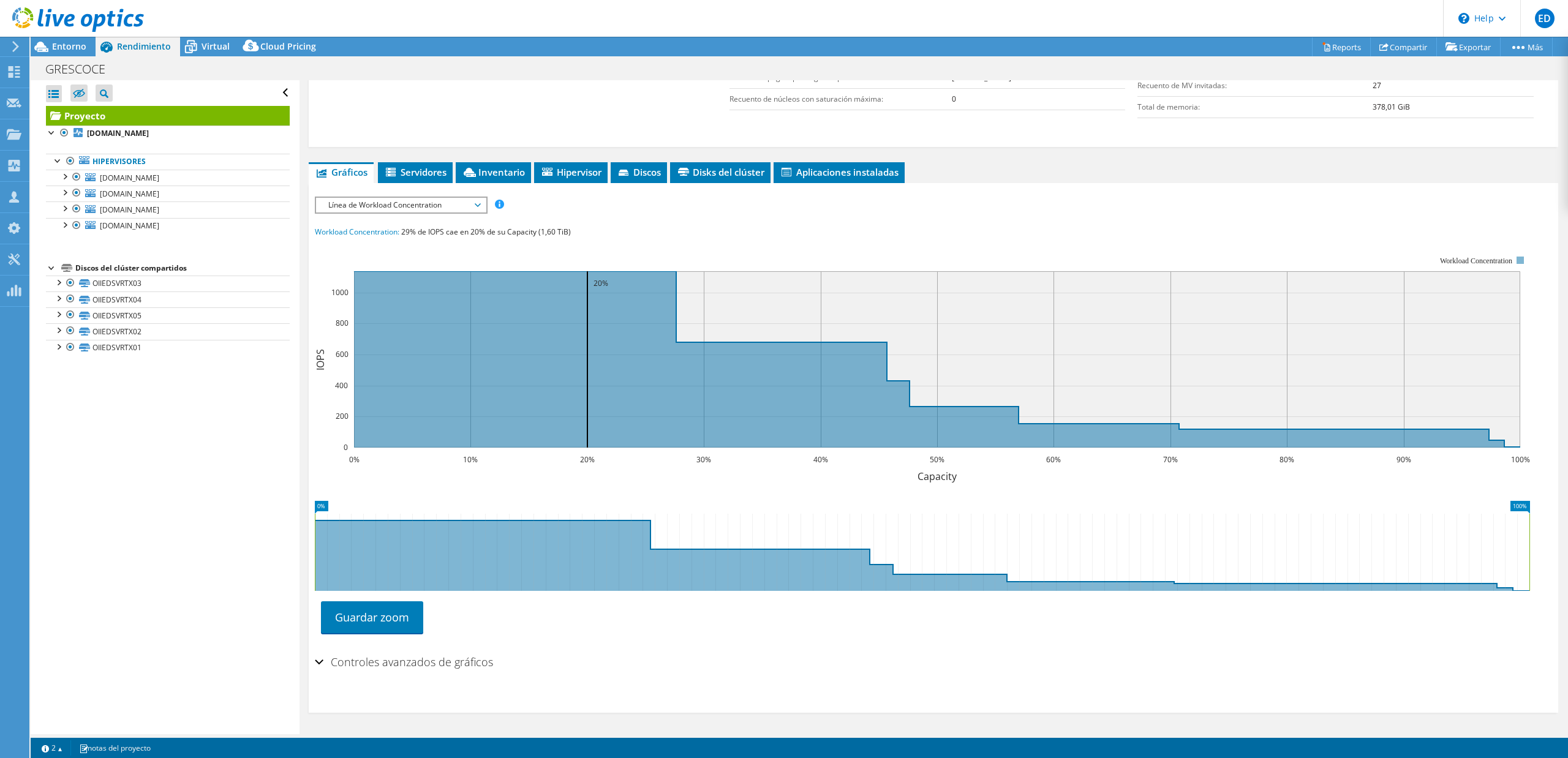
scroll to position [323, 0]
click at [486, 204] on span "Línea de Workload Concentration" at bounding box center [401, 205] width 170 height 15
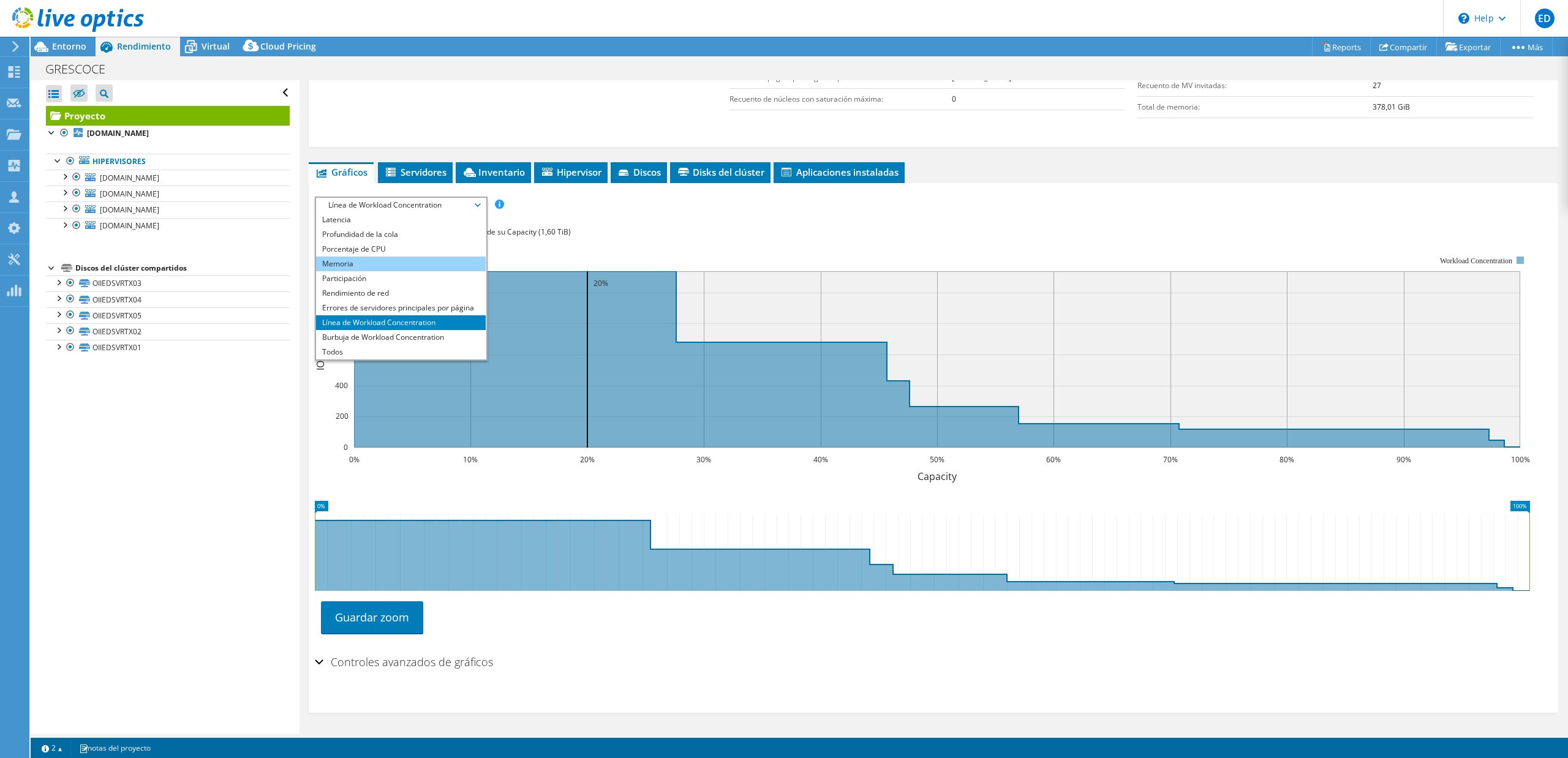
click at [348, 258] on li "Memoria" at bounding box center [401, 263] width 170 height 15
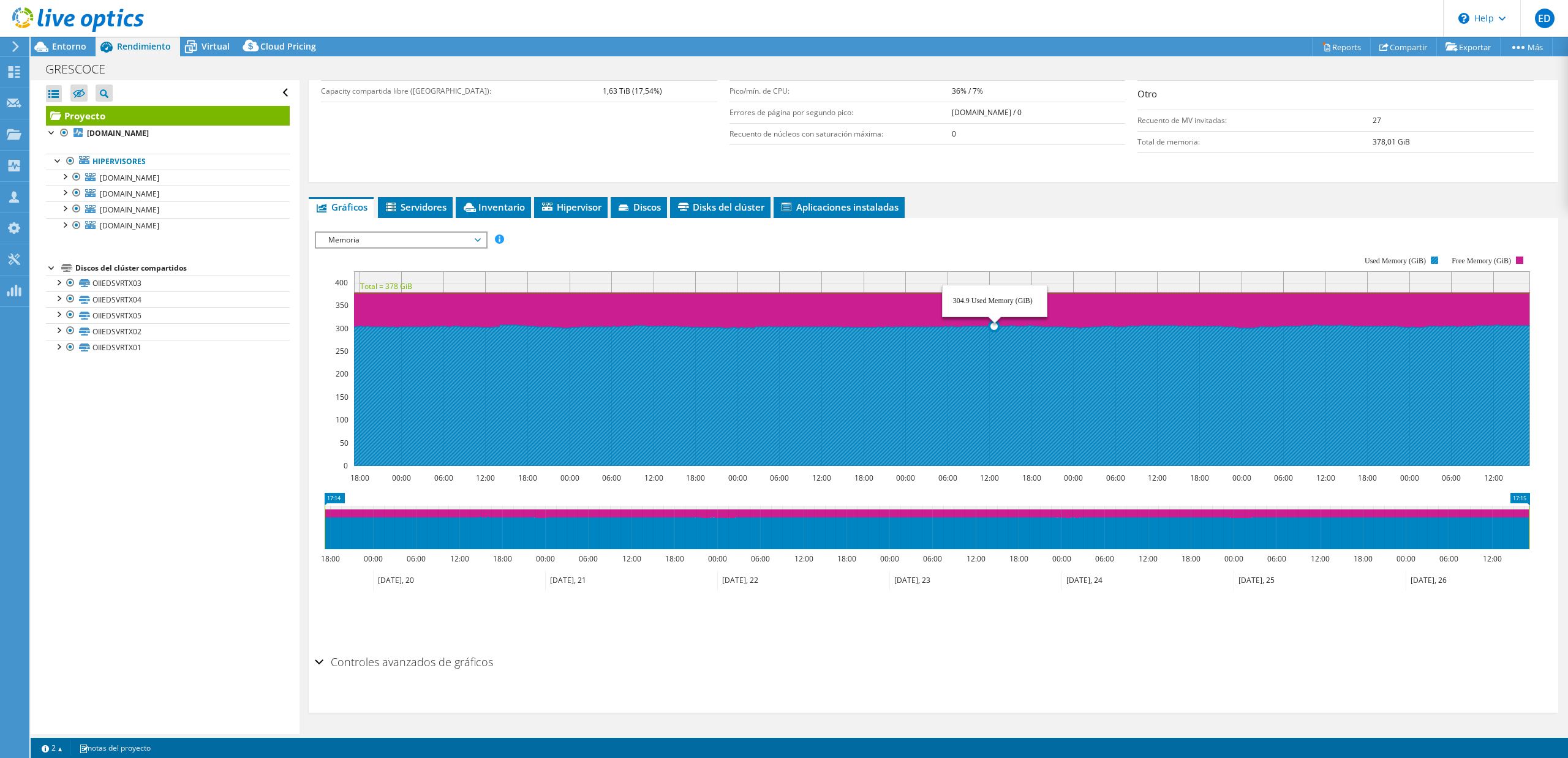
scroll to position [0, 0]
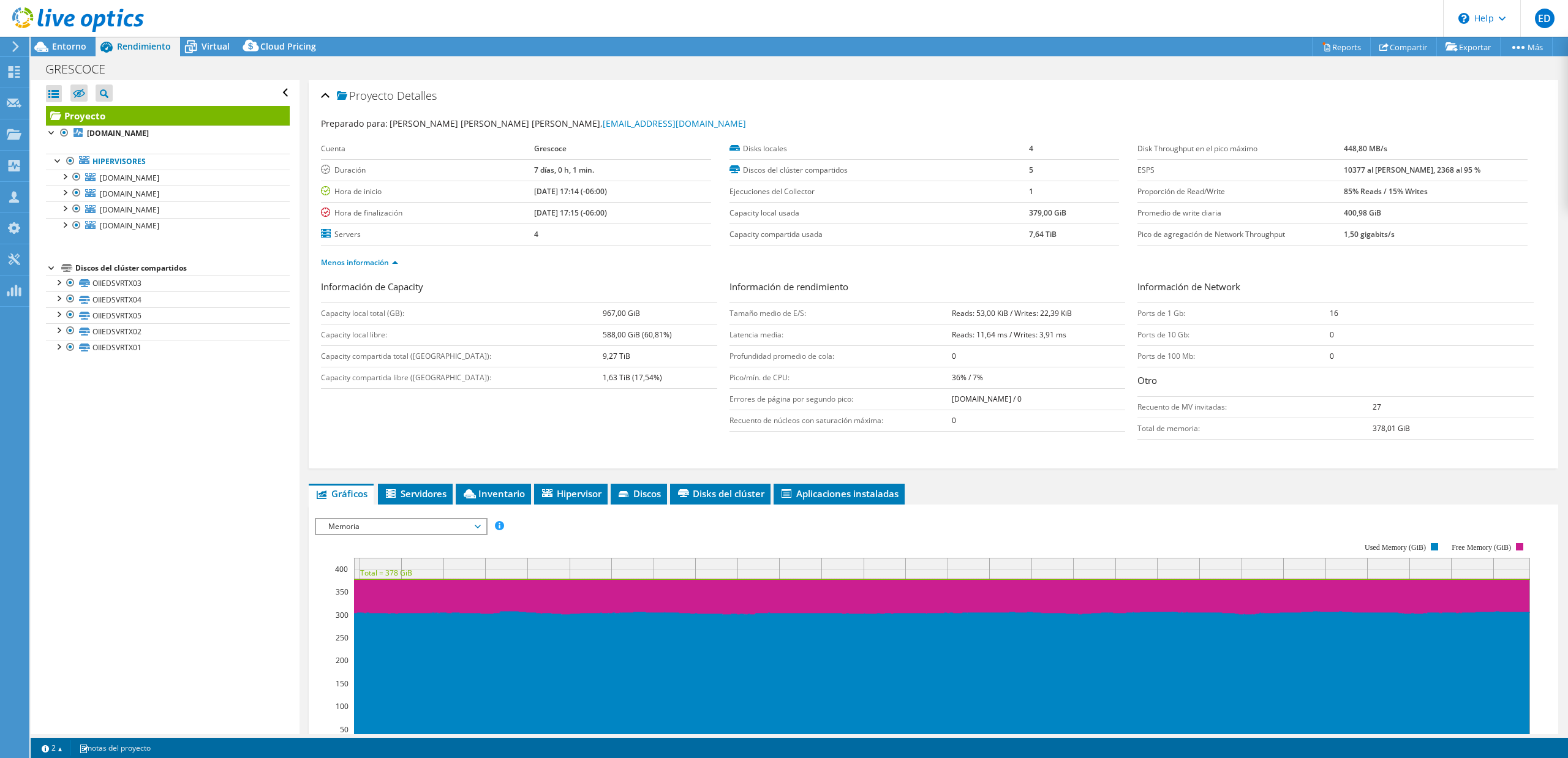
click at [466, 525] on span "Memoria" at bounding box center [401, 526] width 157 height 15
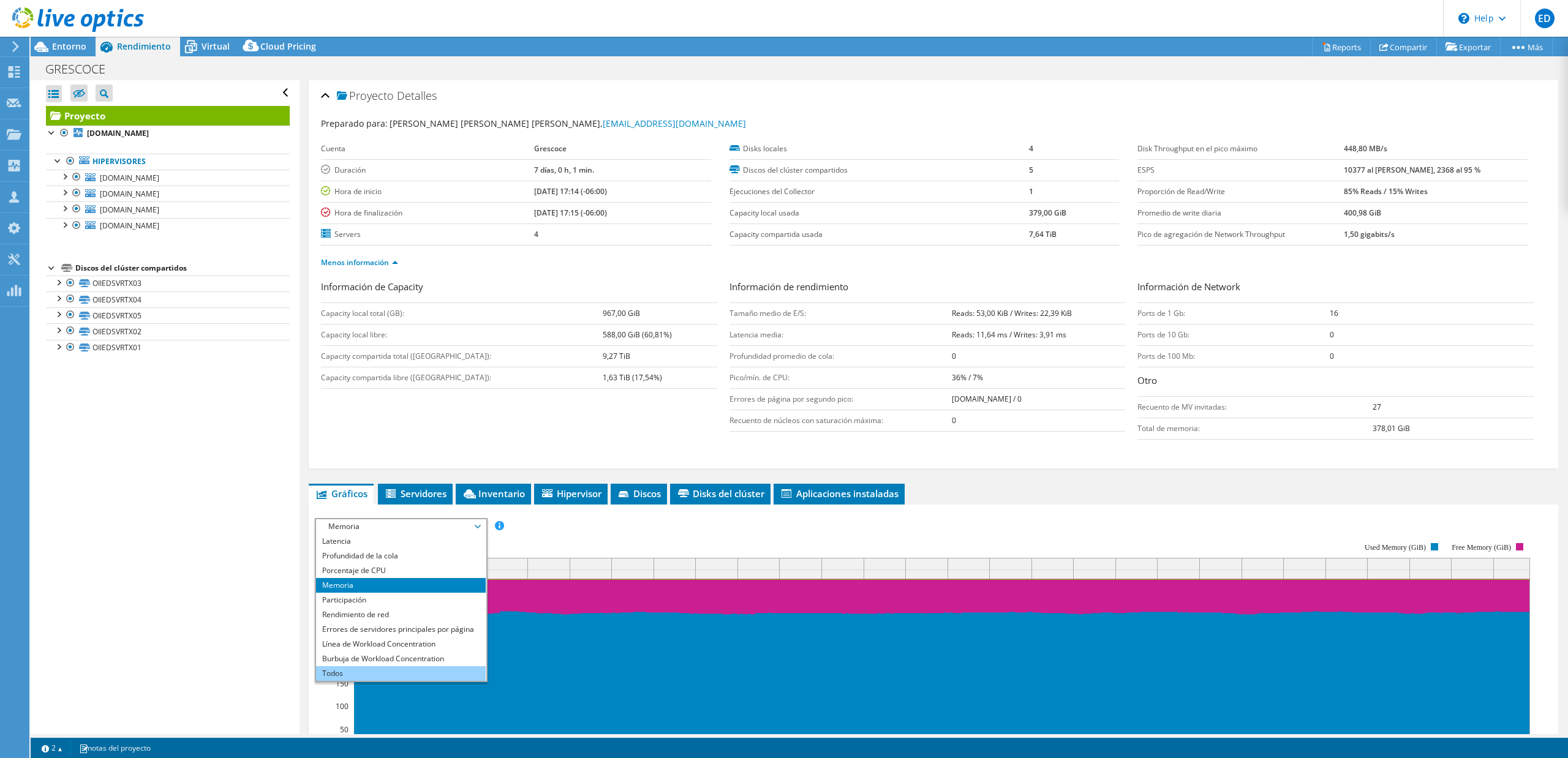
click at [364, 675] on li "Todos" at bounding box center [401, 674] width 170 height 15
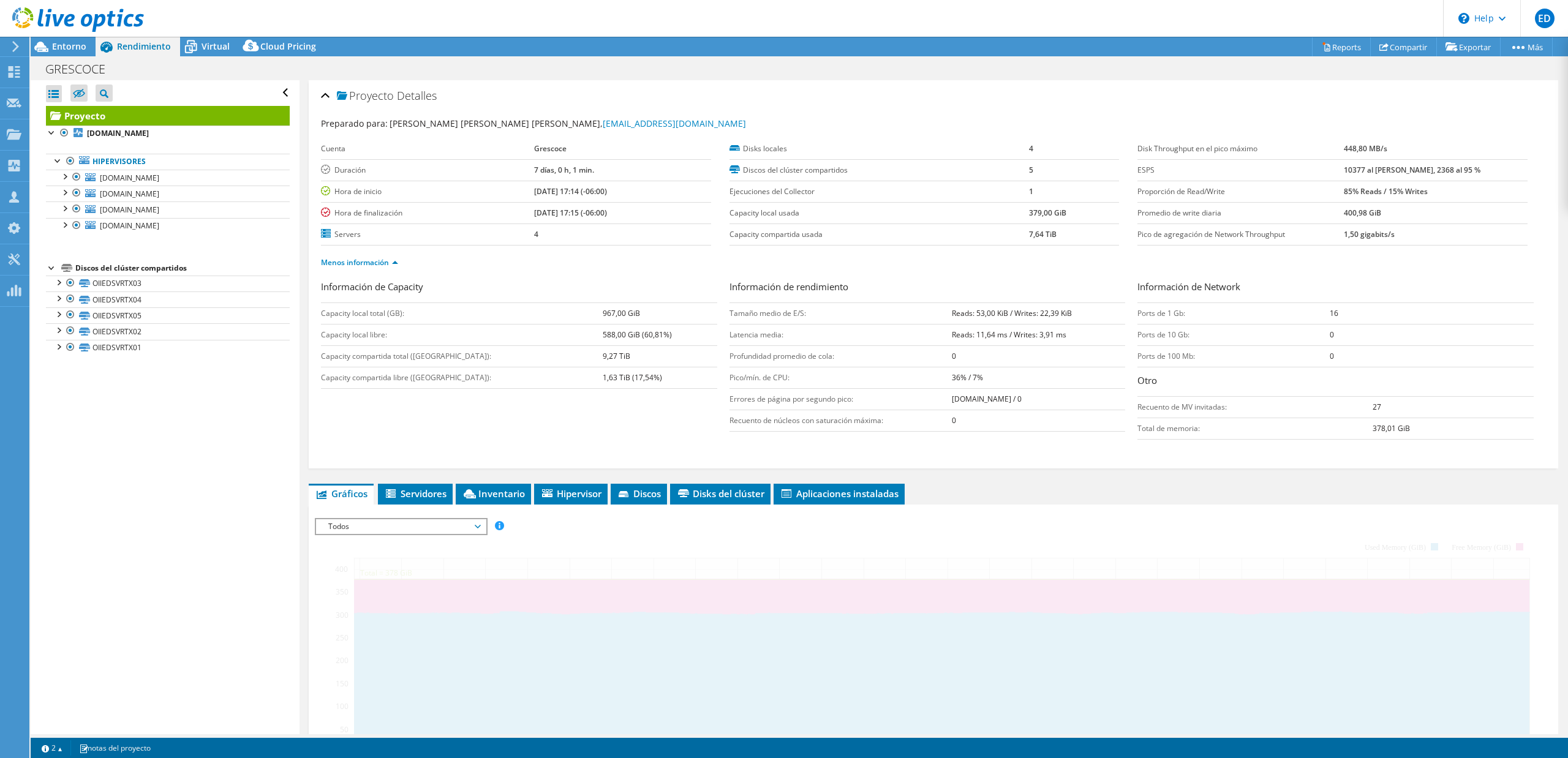
scroll to position [288, 0]
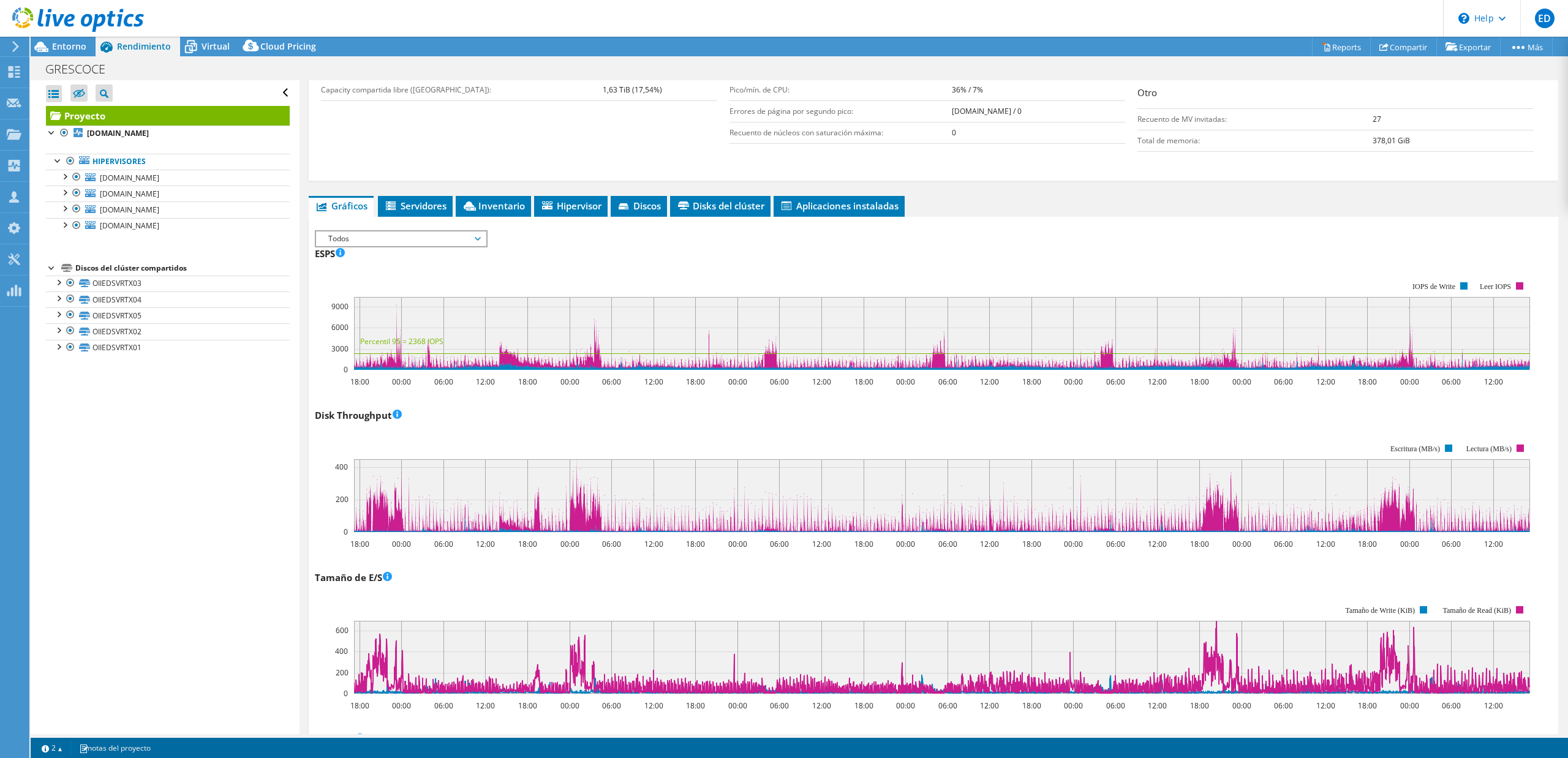
click at [418, 137] on div "Información de Capacity Capacity local total (GB): 967,00 GiB Capacity local li…" at bounding box center [933, 75] width 1225 height 166
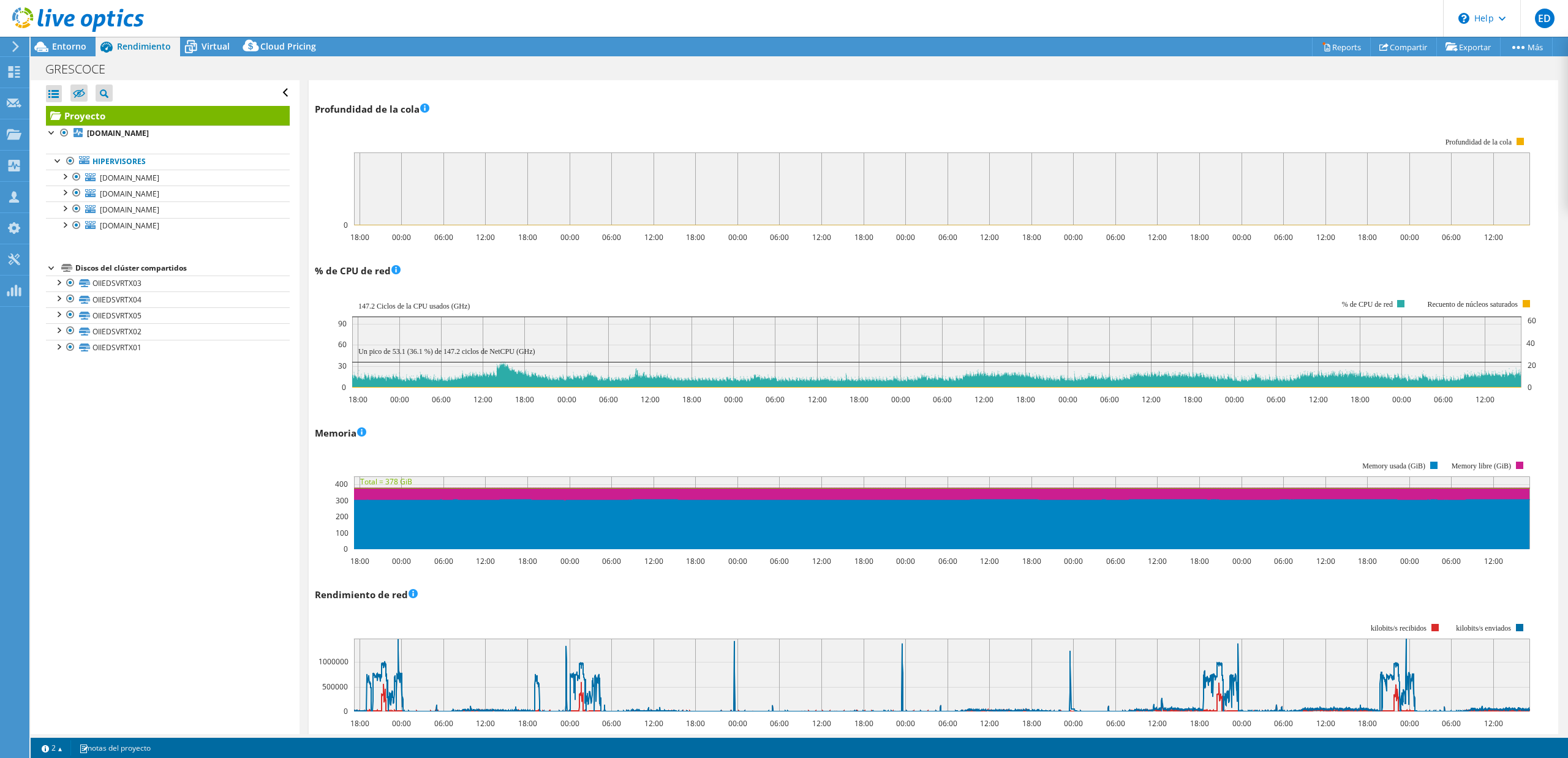
scroll to position [0, 0]
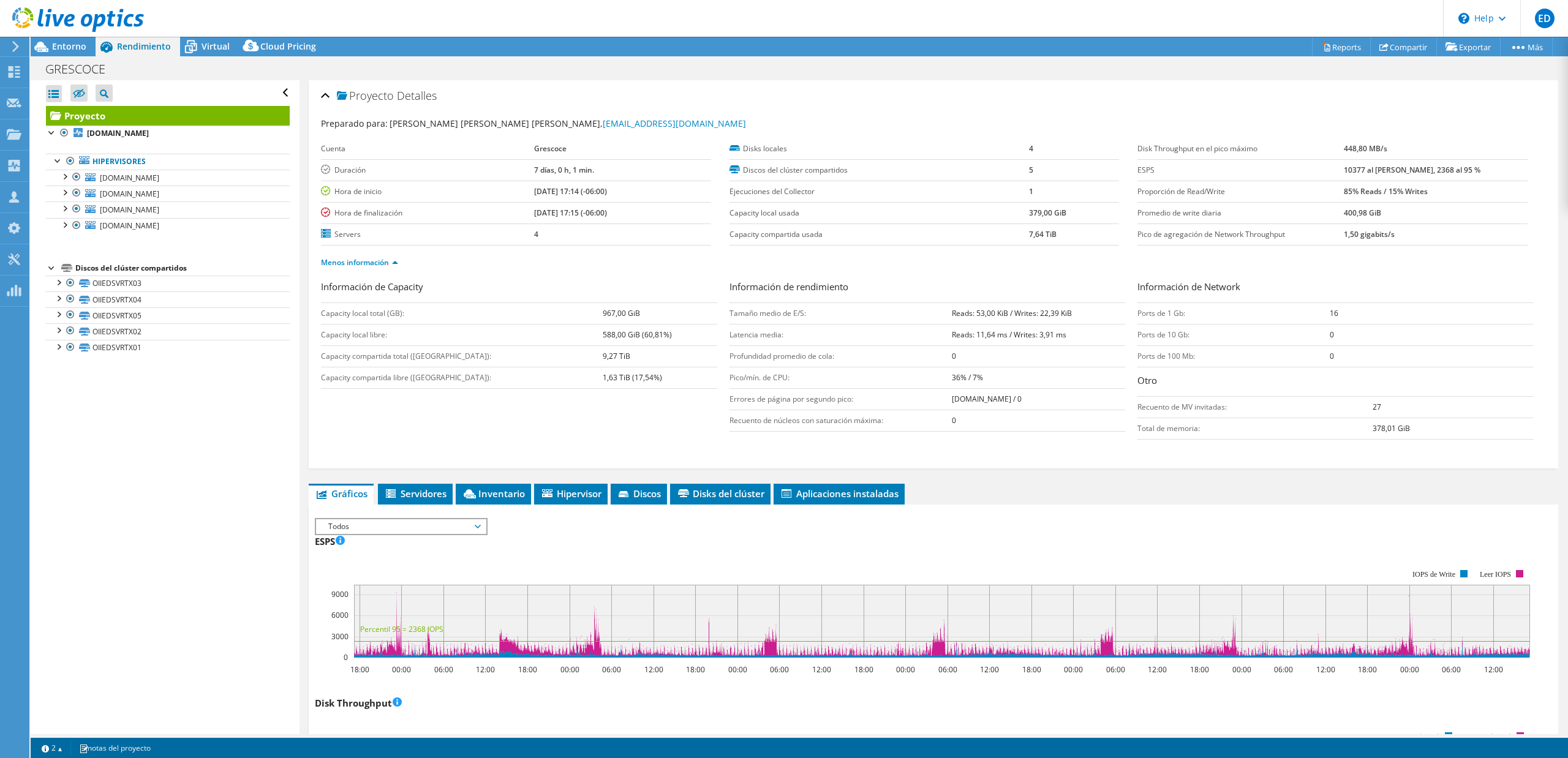
click at [49, 40] on div at bounding box center [72, 20] width 144 height 41
click at [56, 47] on span "Entorno" at bounding box center [69, 46] width 34 height 11
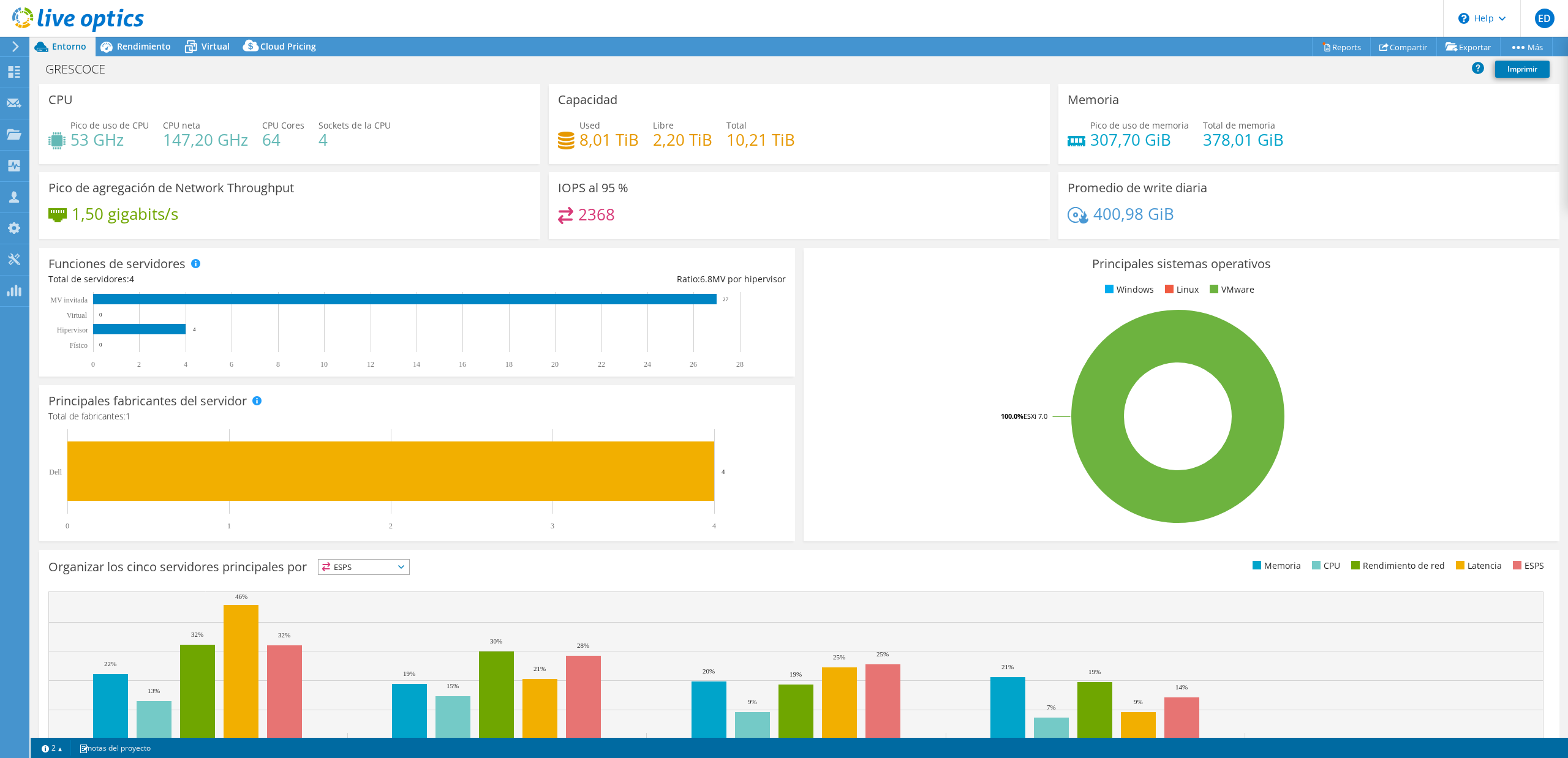
scroll to position [816, 0]
click at [128, 47] on span "Rendimiento" at bounding box center [143, 46] width 54 height 11
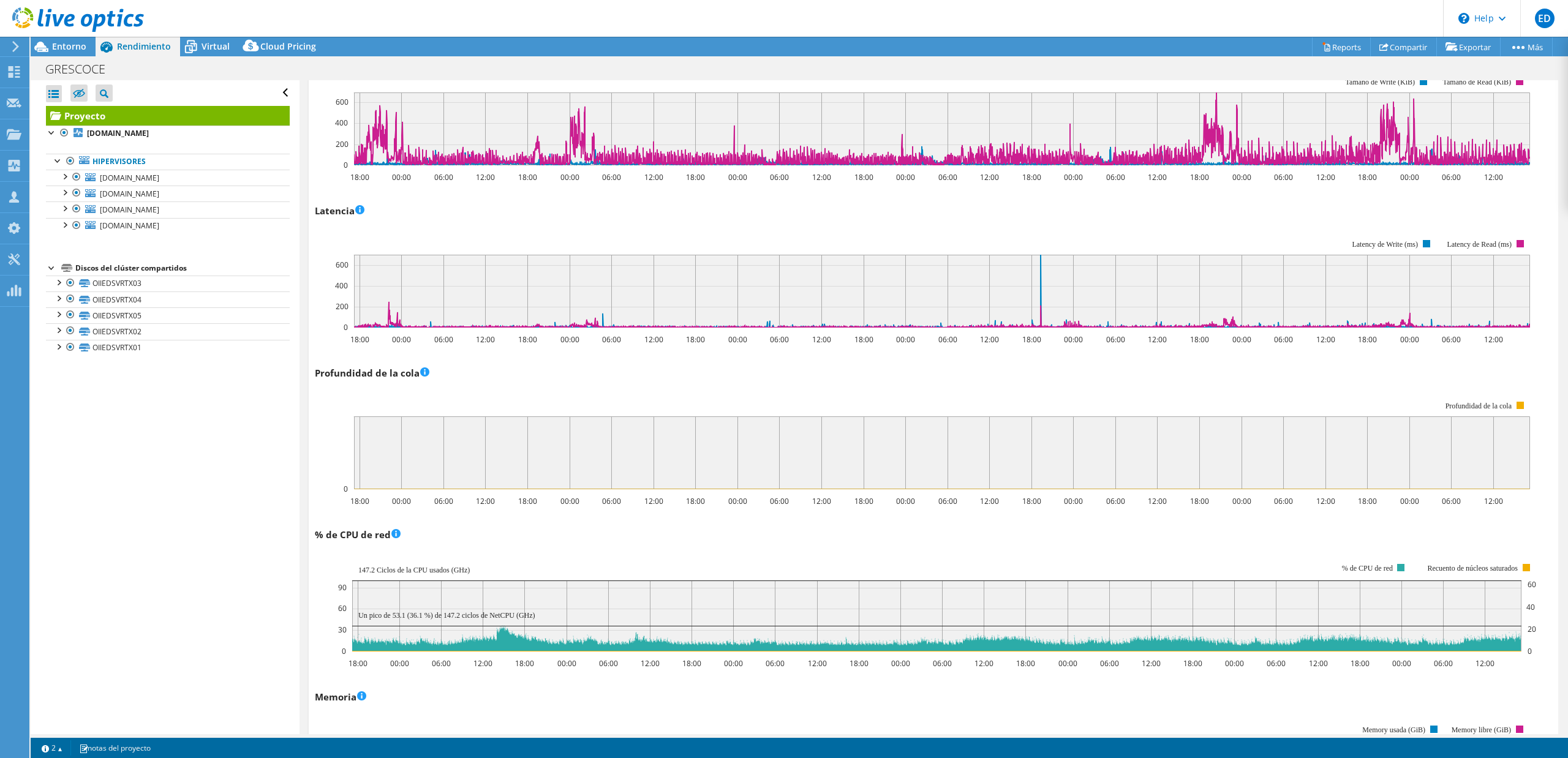
scroll to position [0, 0]
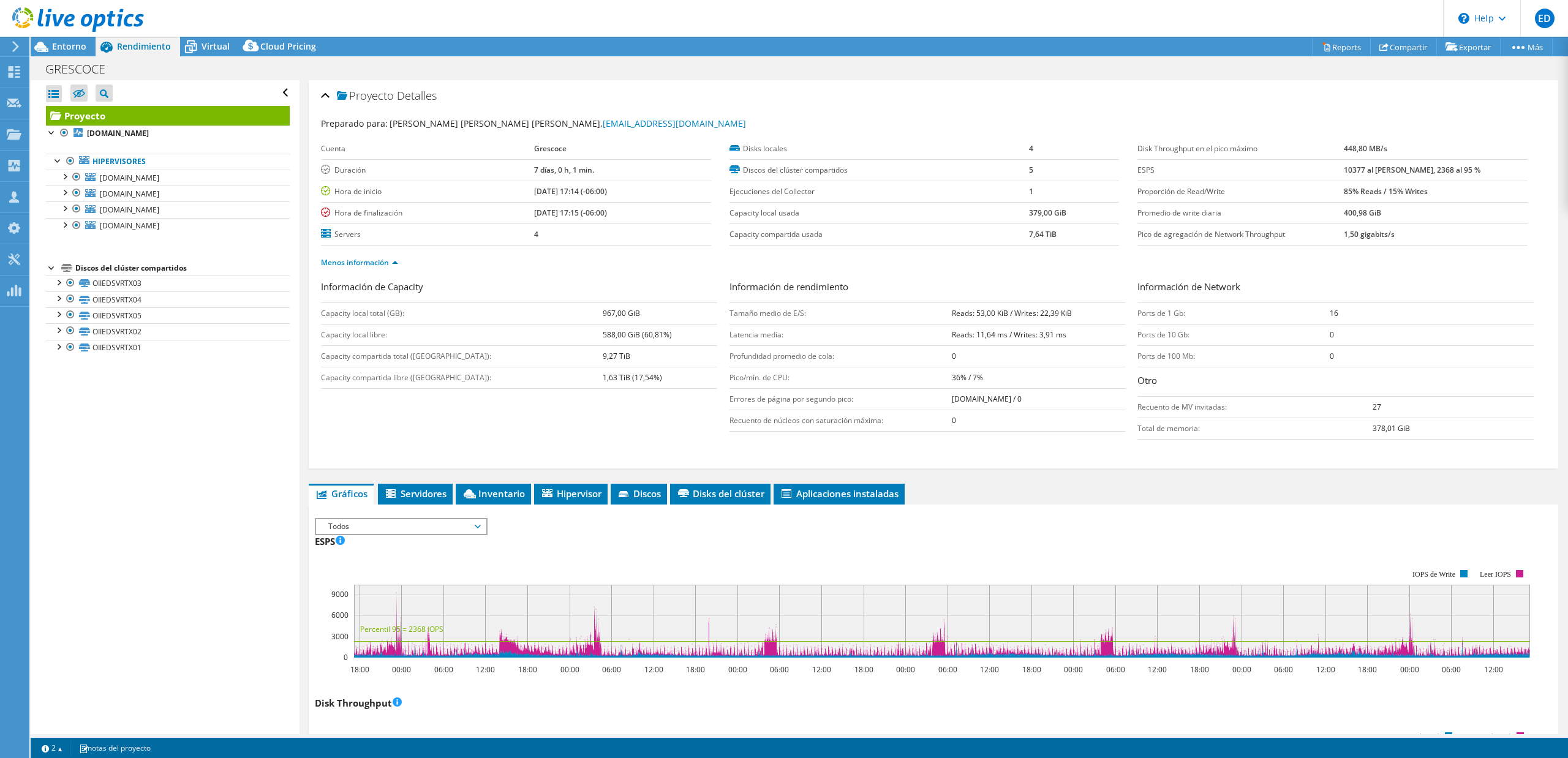
click at [213, 491] on div "Abrir todo Cerrar todo Ocultar nodos excluidos Filtro de árbol del proyecto" at bounding box center [164, 407] width 268 height 654
click at [711, 493] on span "Disks del clúster" at bounding box center [720, 494] width 88 height 12
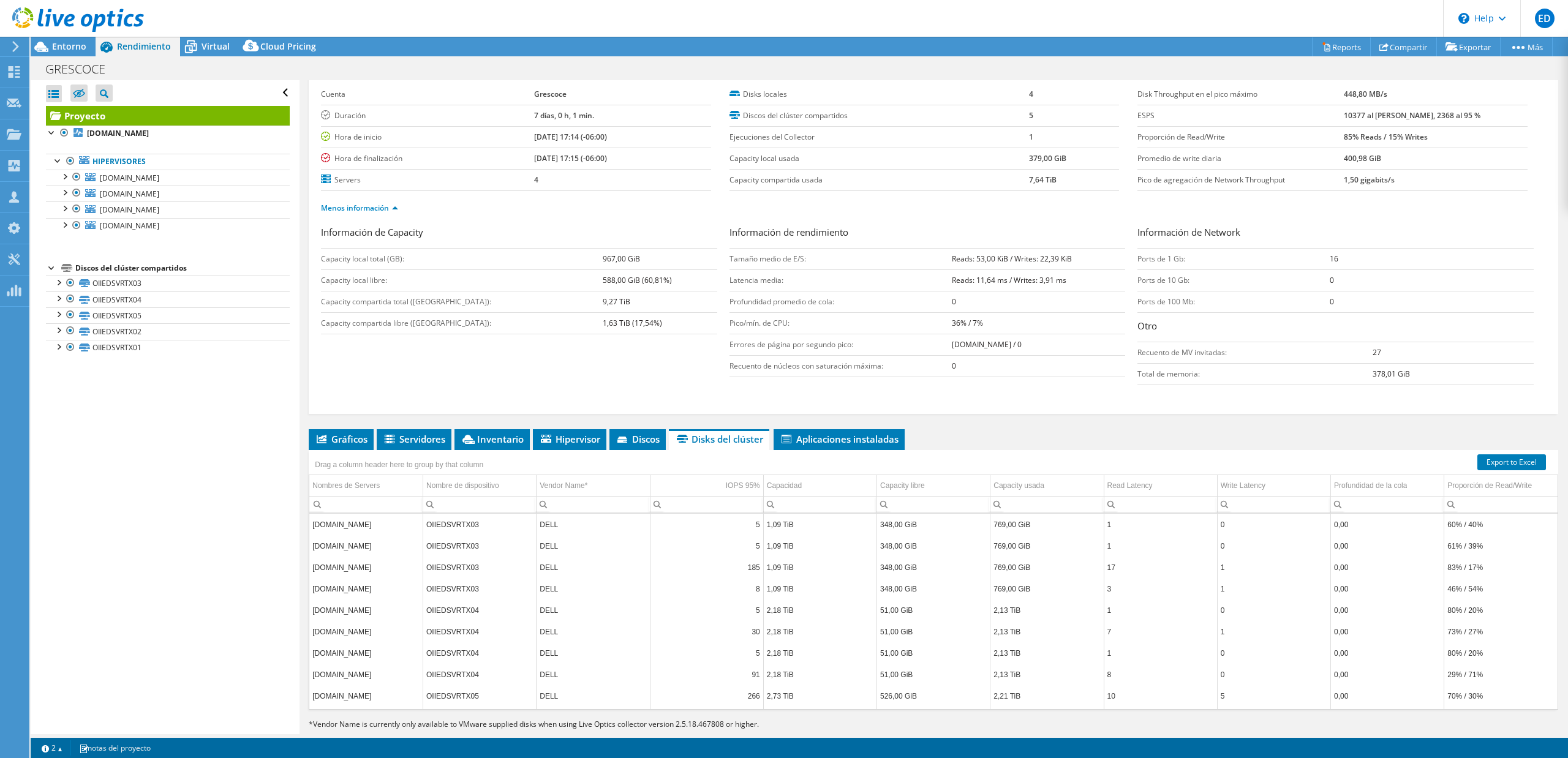
scroll to position [79, 0]
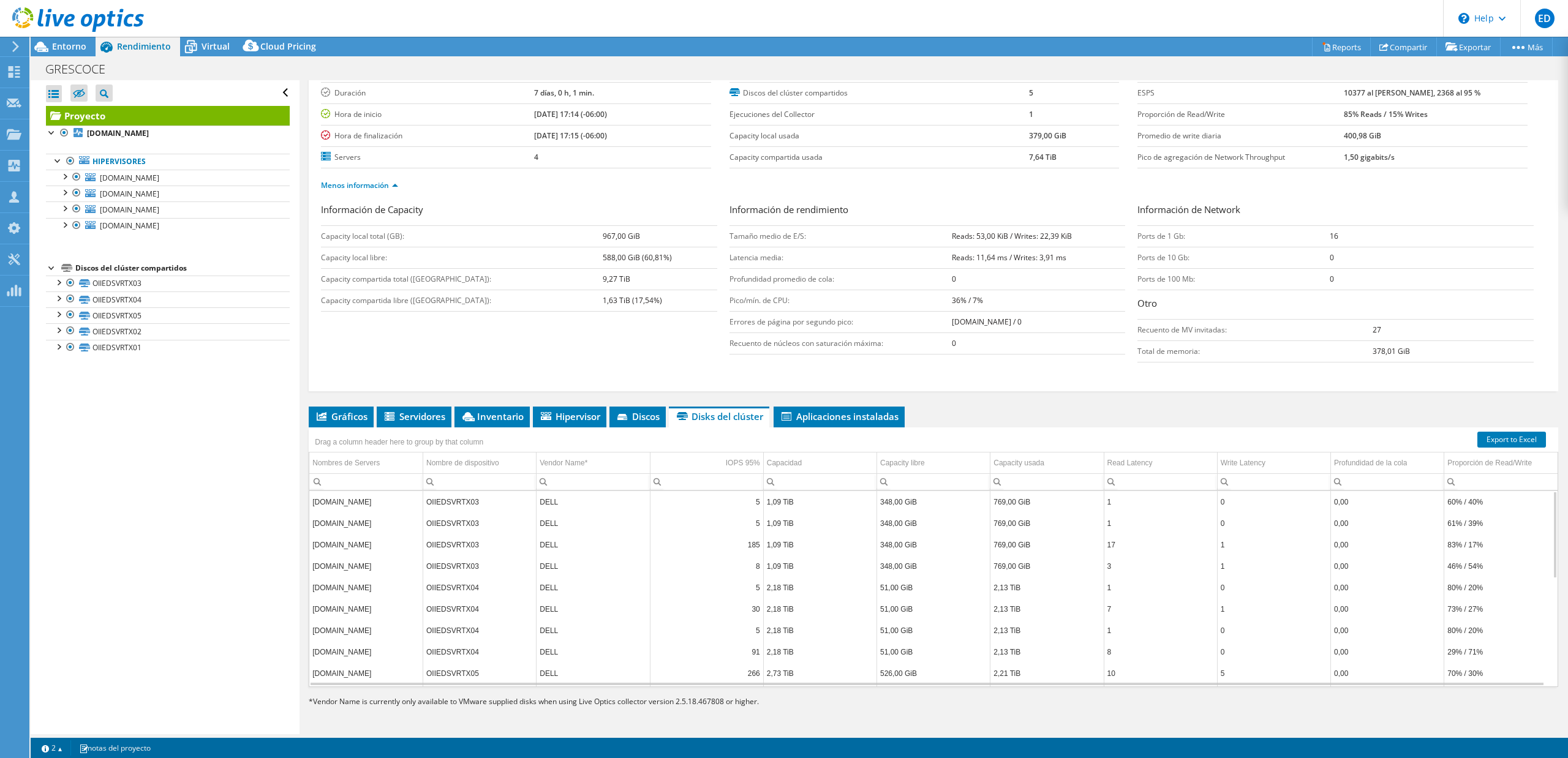
click at [379, 549] on td "[DOMAIN_NAME]" at bounding box center [365, 545] width 113 height 21
click at [799, 546] on td "1,09 TiB" at bounding box center [820, 545] width 113 height 21
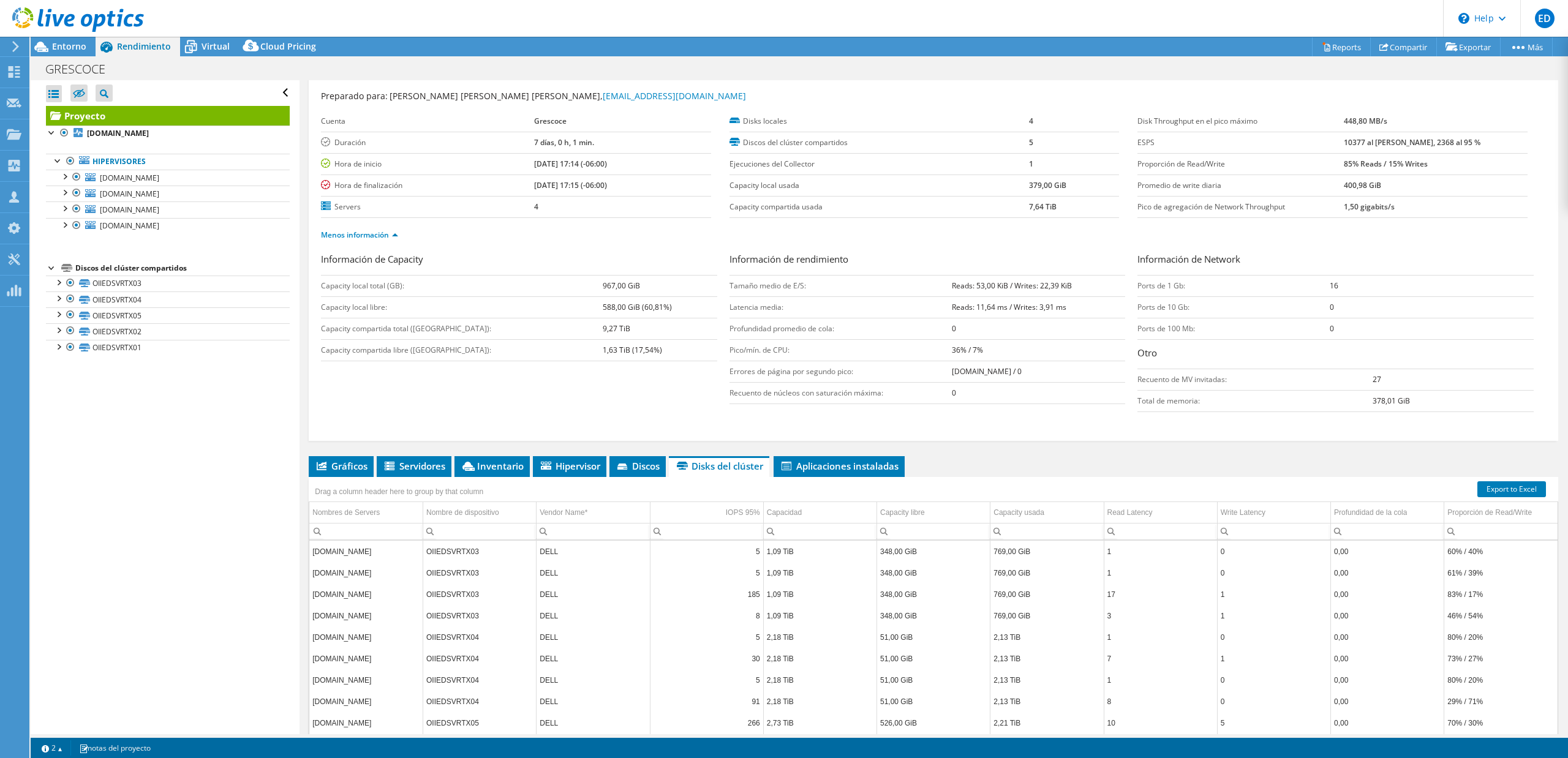
scroll to position [0, 0]
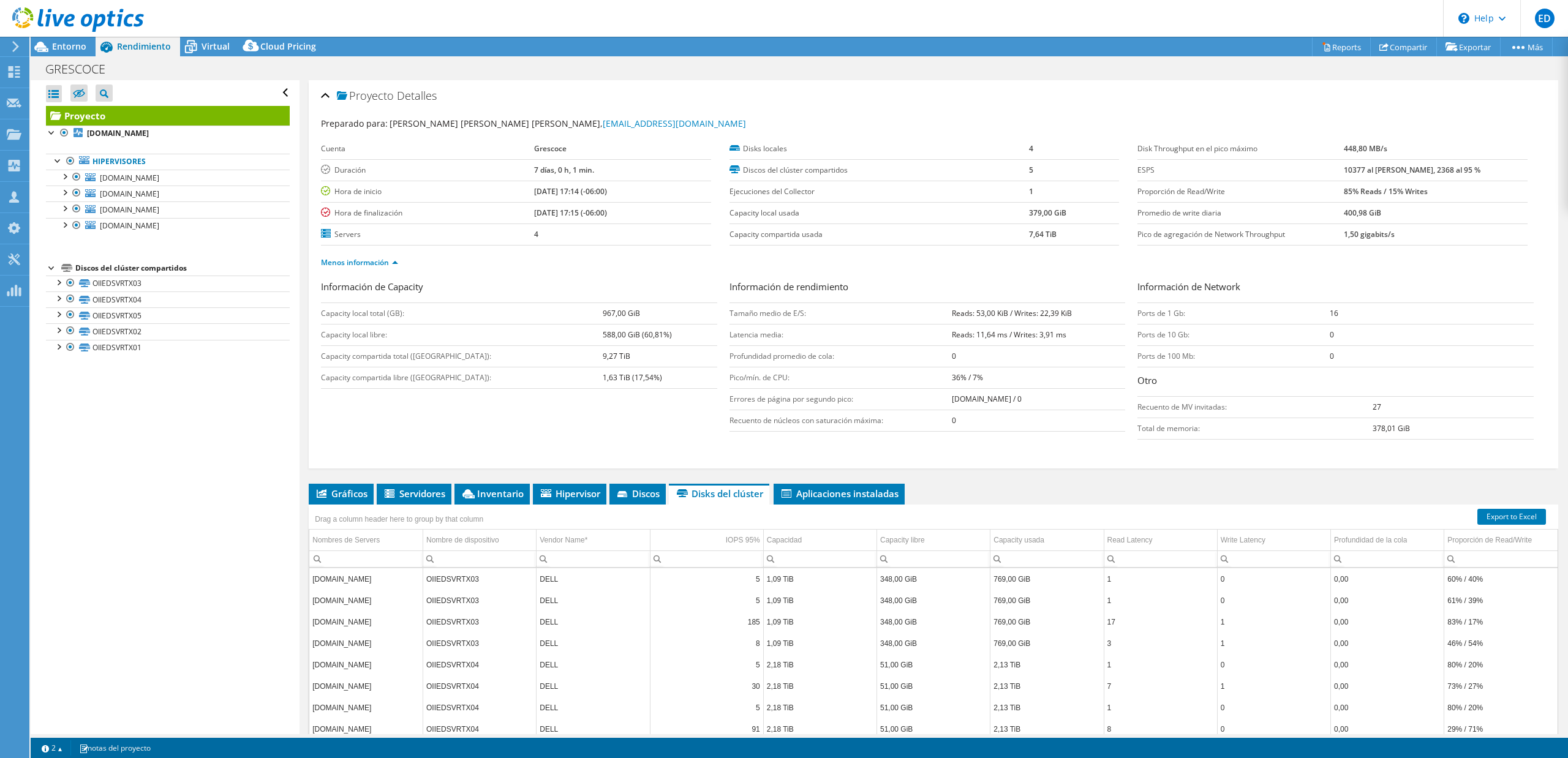
click at [74, 37] on div at bounding box center [72, 20] width 144 height 41
click at [69, 49] on span "Entorno" at bounding box center [69, 46] width 34 height 11
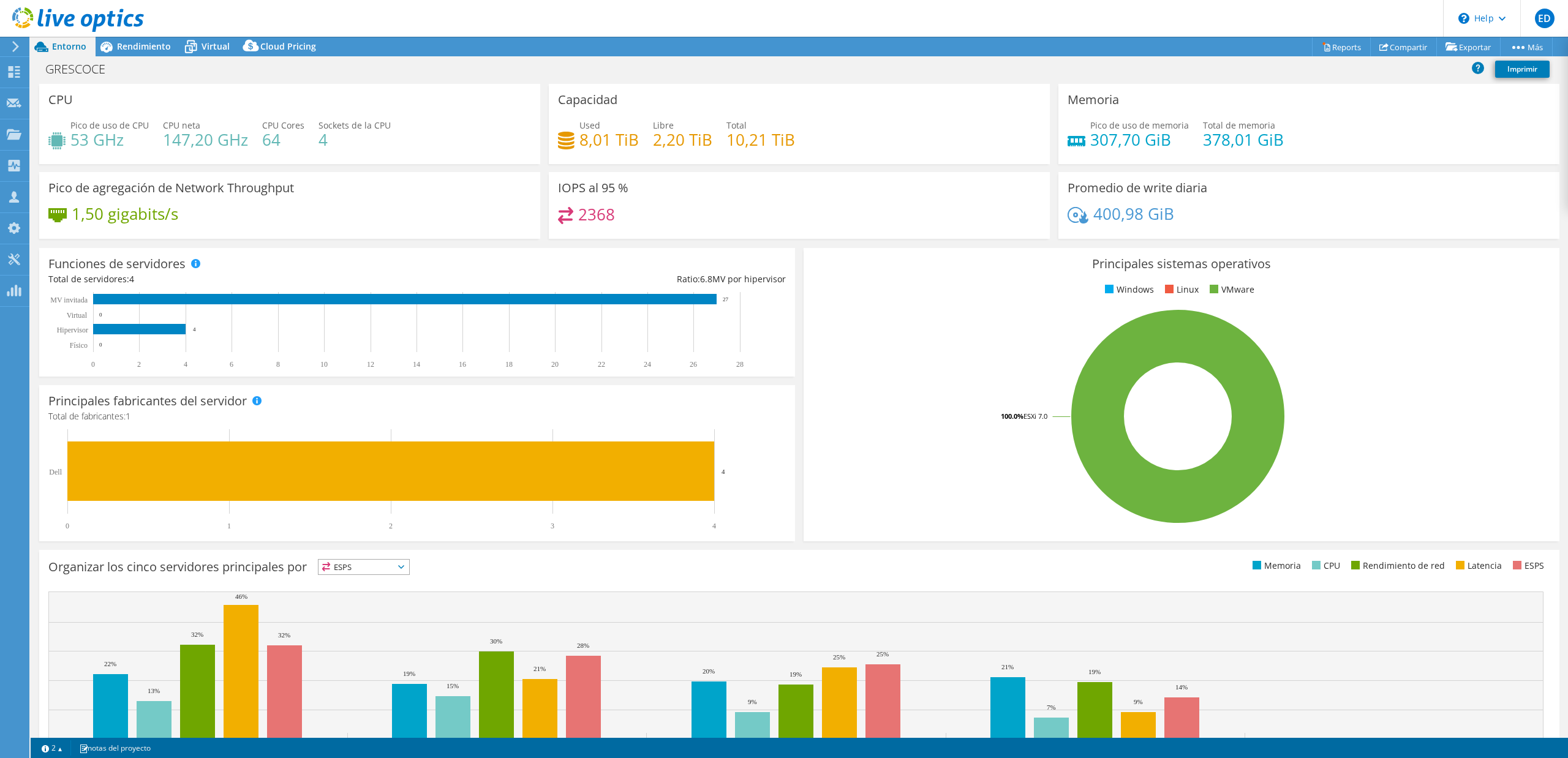
click at [584, 11] on header "ED Asociado de canal Enrique Duran enrique.duran@estrategiati.com.mx ESTRATEGIA…" at bounding box center [784, 18] width 1568 height 37
select select "USD"
click at [128, 50] on span "Rendimiento" at bounding box center [143, 46] width 54 height 11
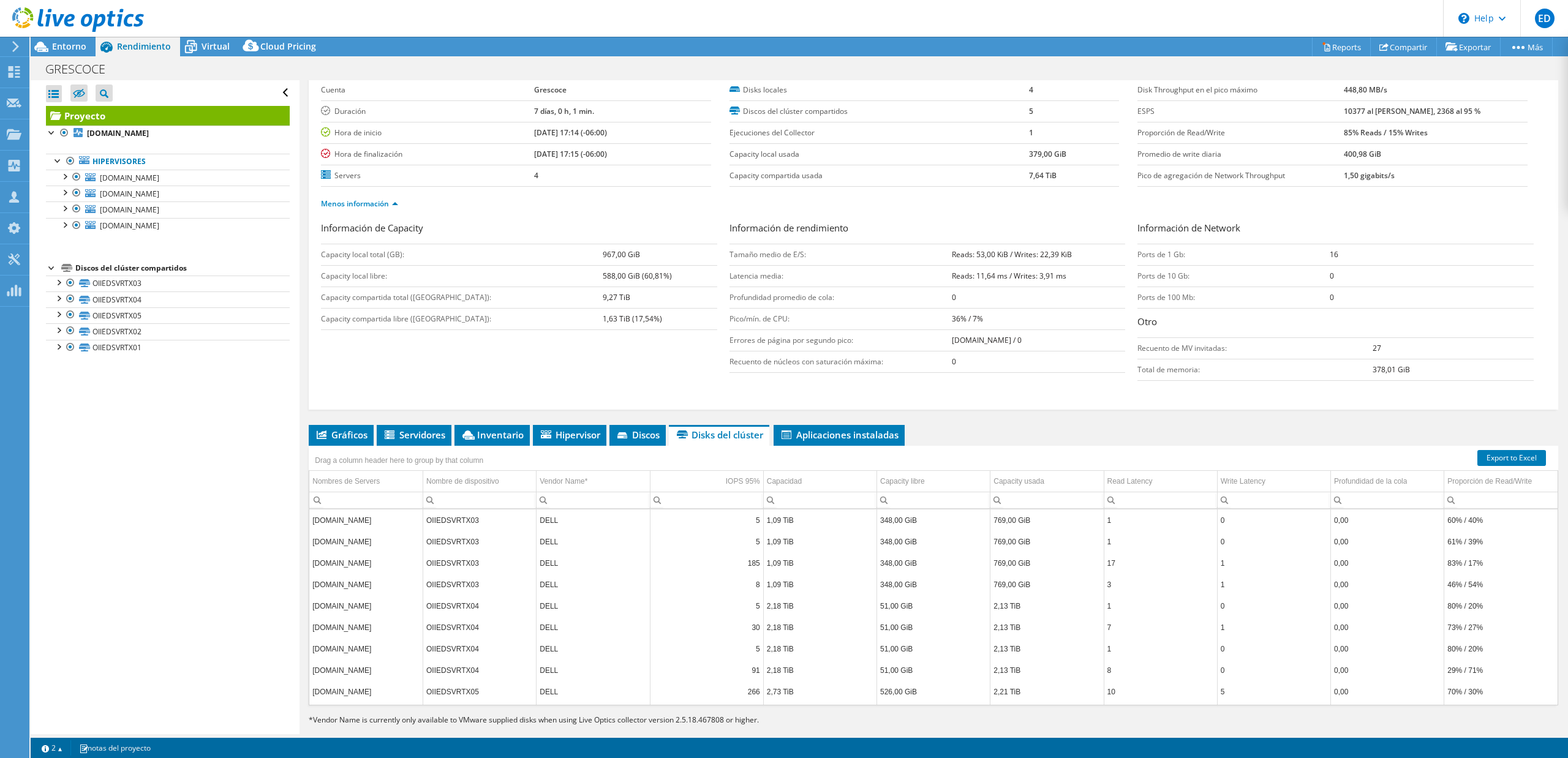
scroll to position [79, 0]
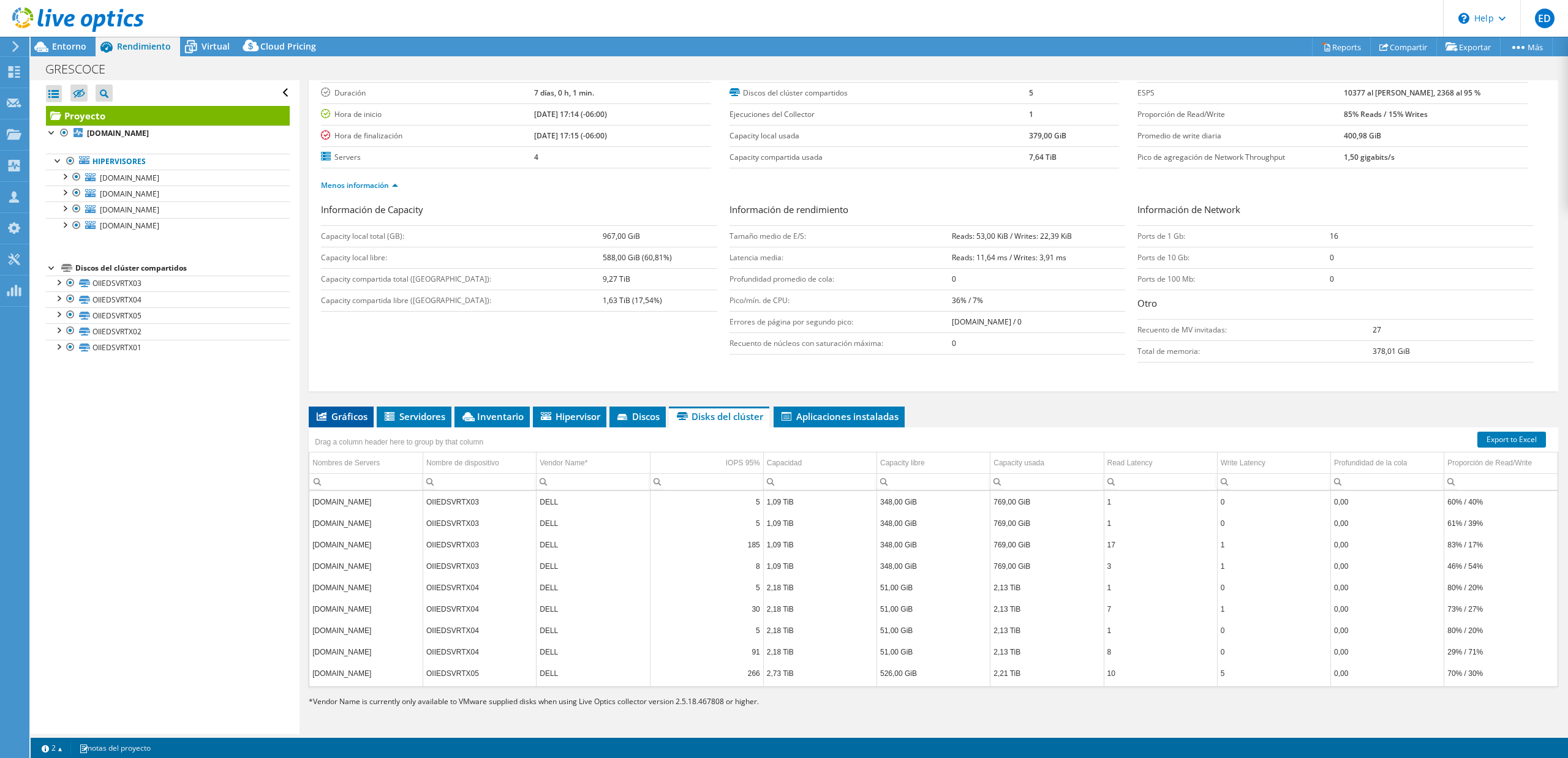
click at [334, 417] on span "Gráficos" at bounding box center [341, 416] width 53 height 12
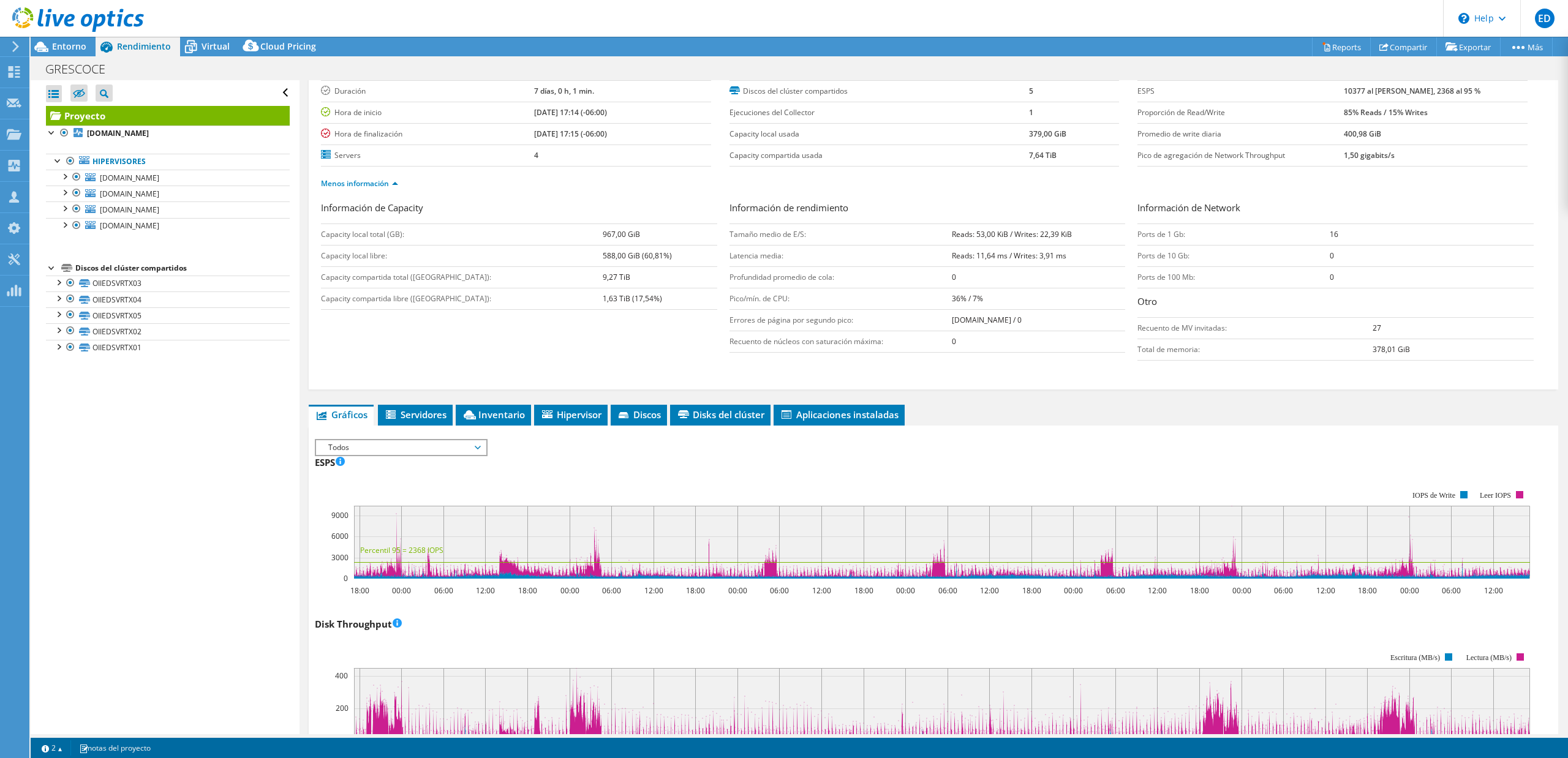
click at [414, 454] on span "Todos" at bounding box center [401, 447] width 157 height 15
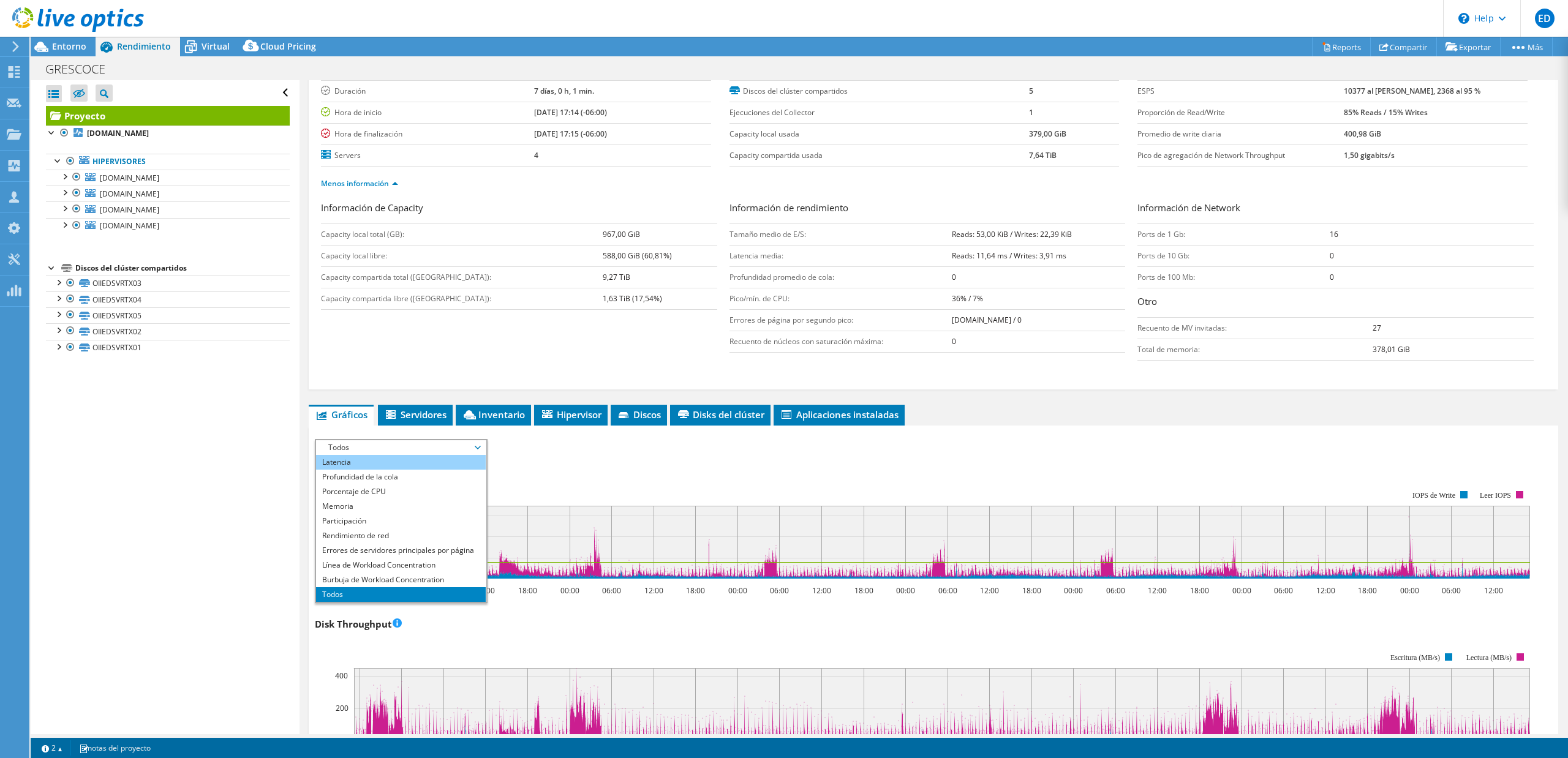
click at [336, 464] on li "Latencia" at bounding box center [401, 462] width 170 height 15
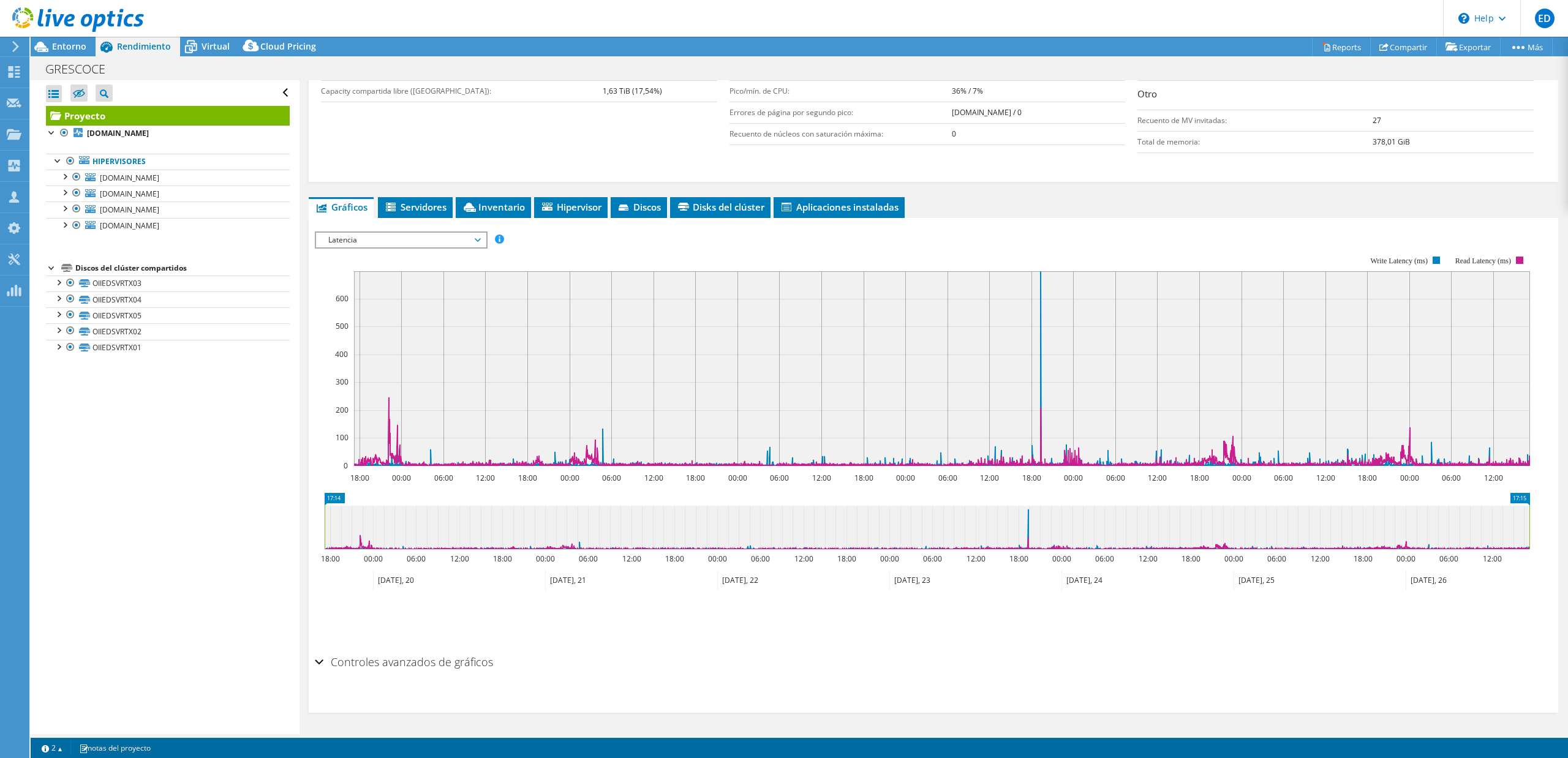
scroll to position [0, 0]
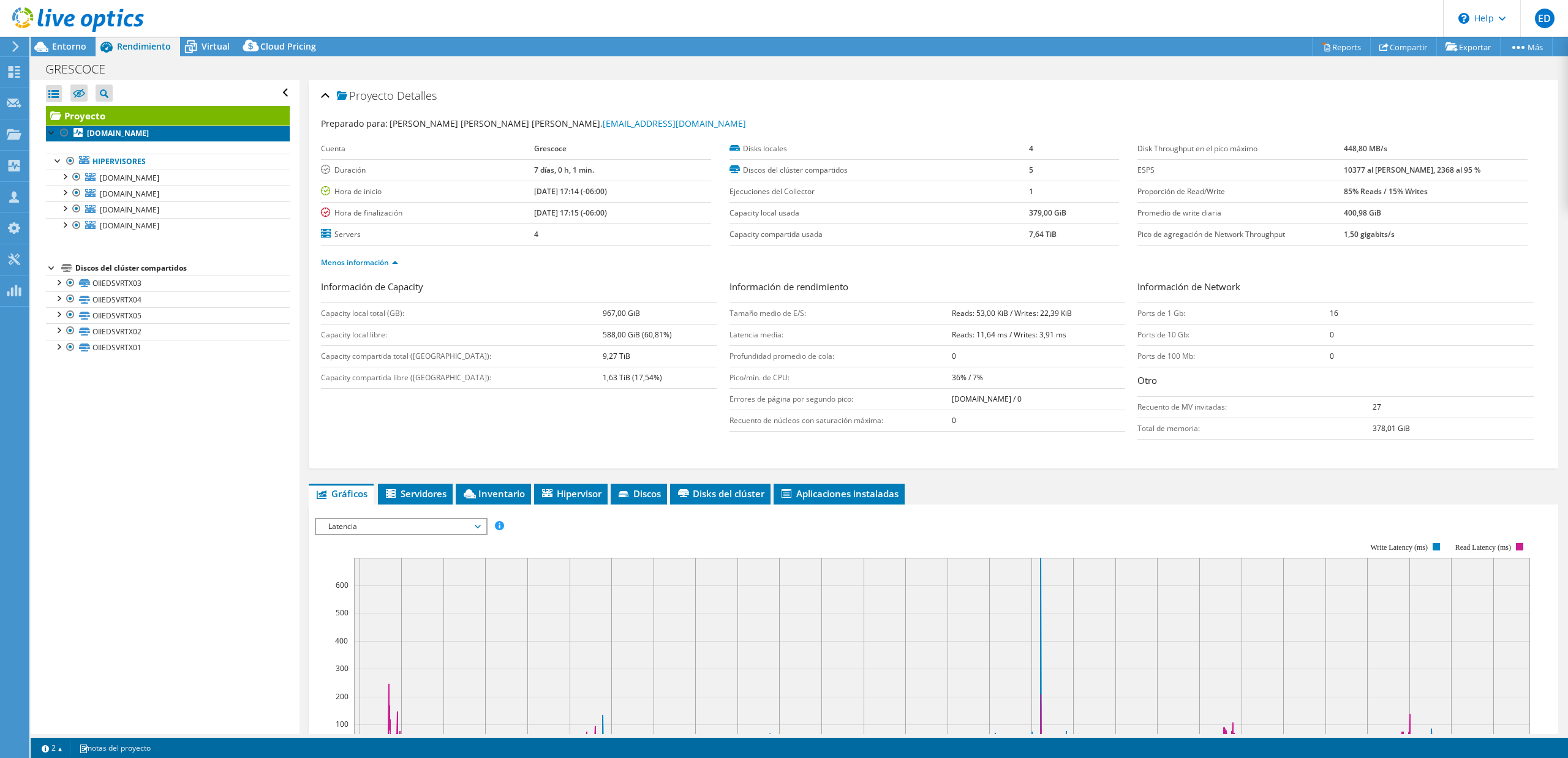
click at [148, 136] on b "[DOMAIN_NAME]" at bounding box center [118, 134] width 61 height 11
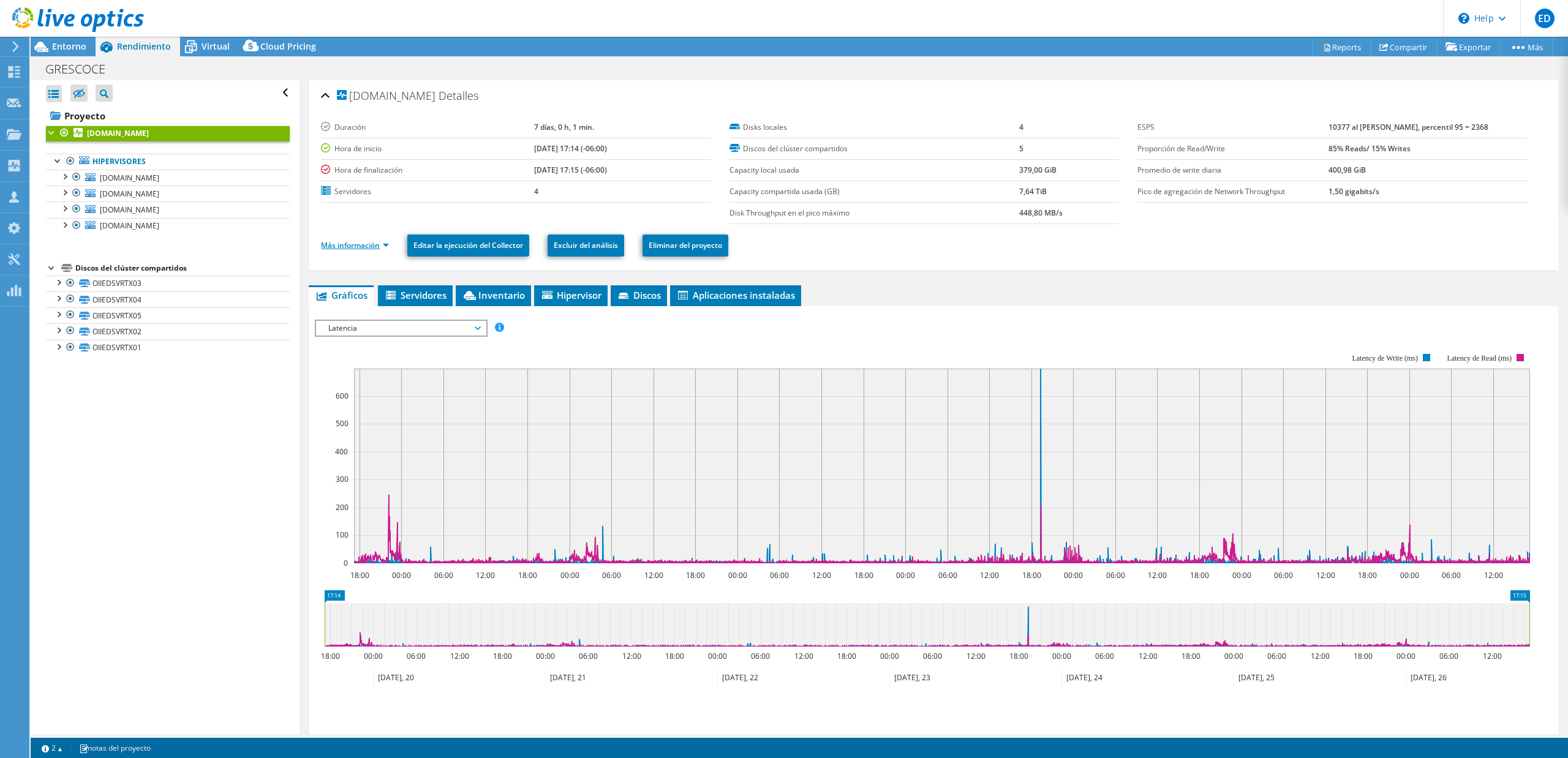
click at [366, 242] on link "Más información" at bounding box center [354, 245] width 68 height 11
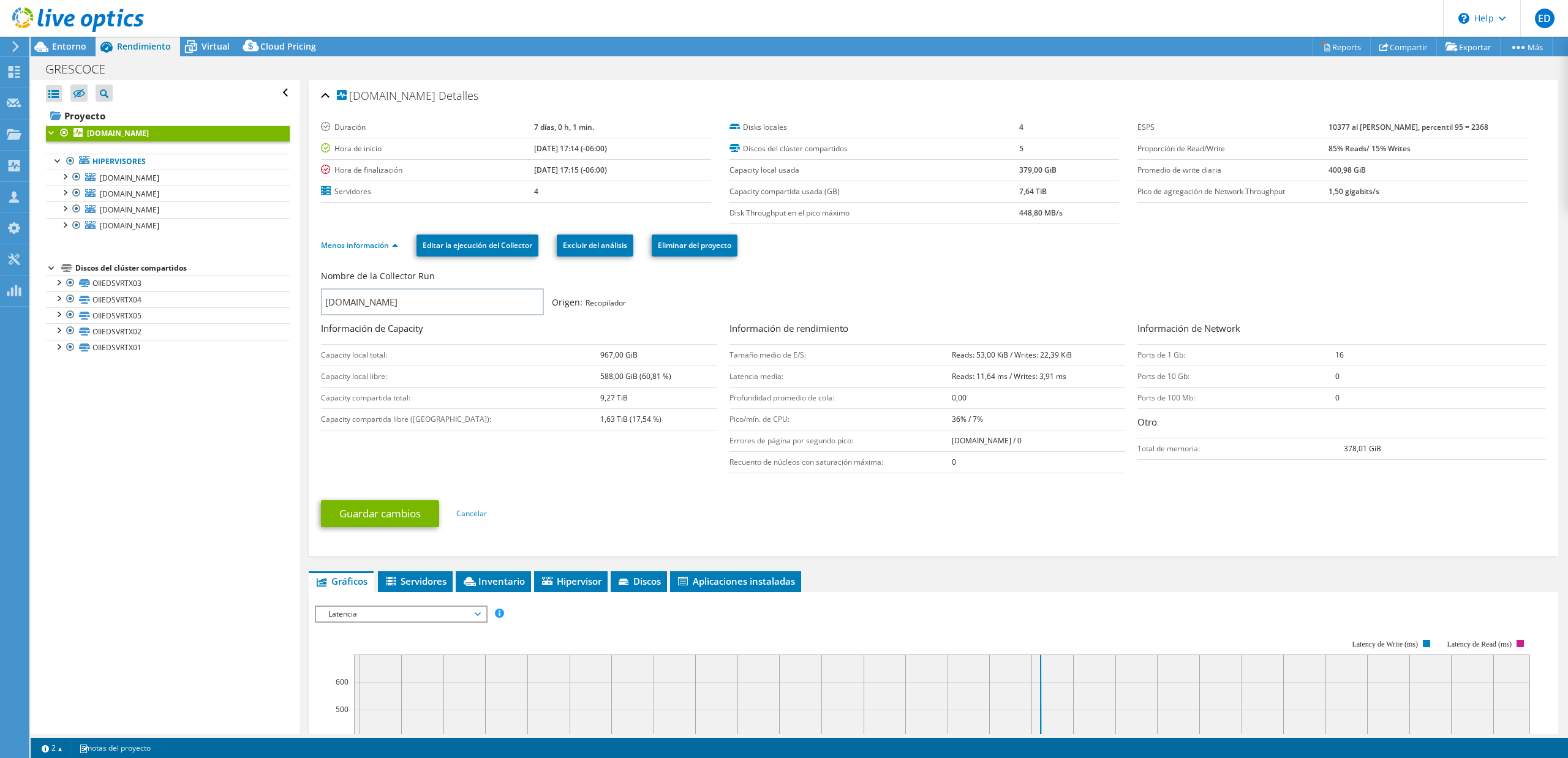
click at [43, 38] on div at bounding box center [72, 20] width 144 height 41
click at [52, 47] on icon at bounding box center [41, 47] width 21 height 21
